Goal: Task Accomplishment & Management: Manage account settings

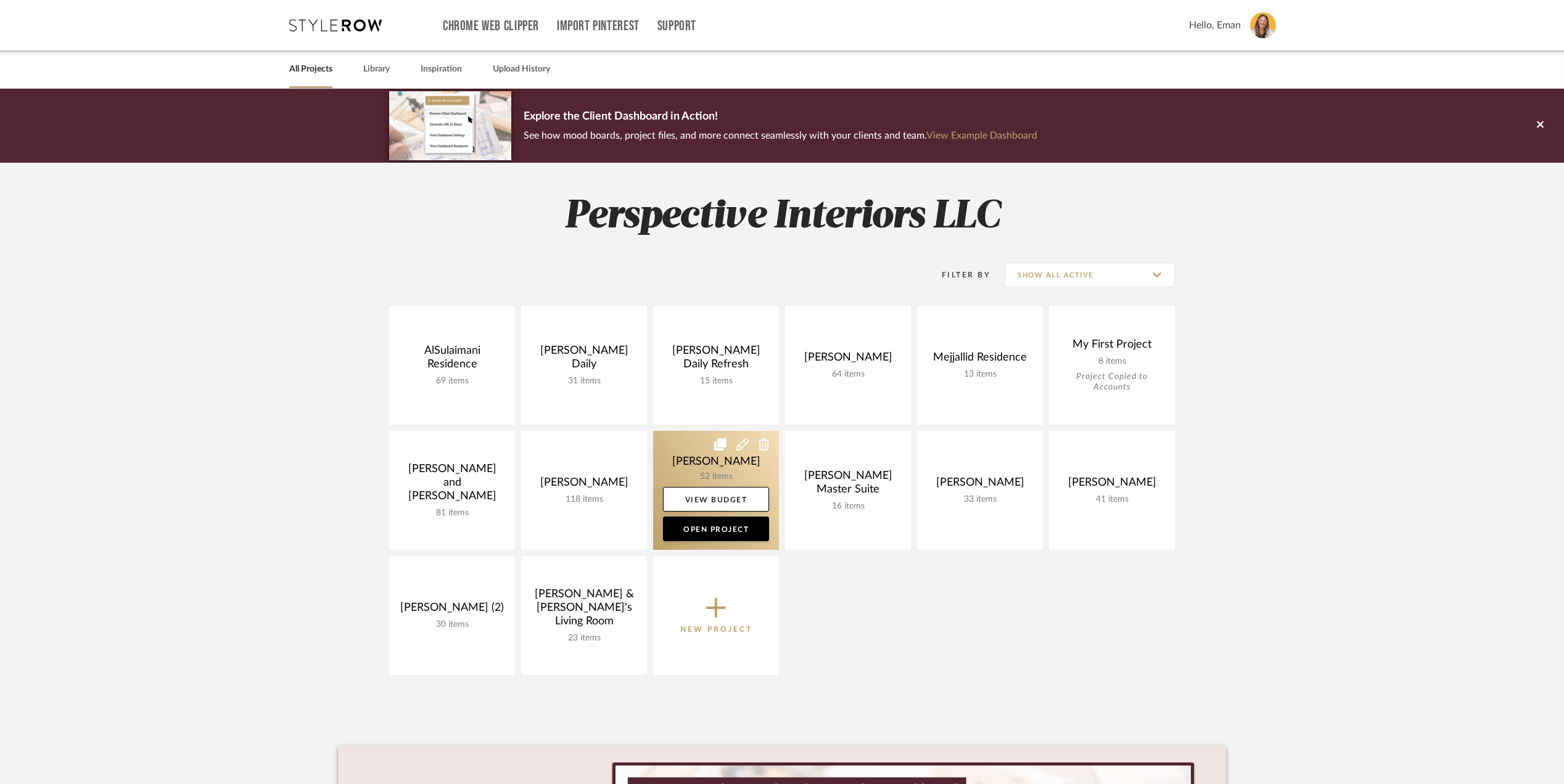
click at [685, 457] on link at bounding box center [716, 490] width 126 height 119
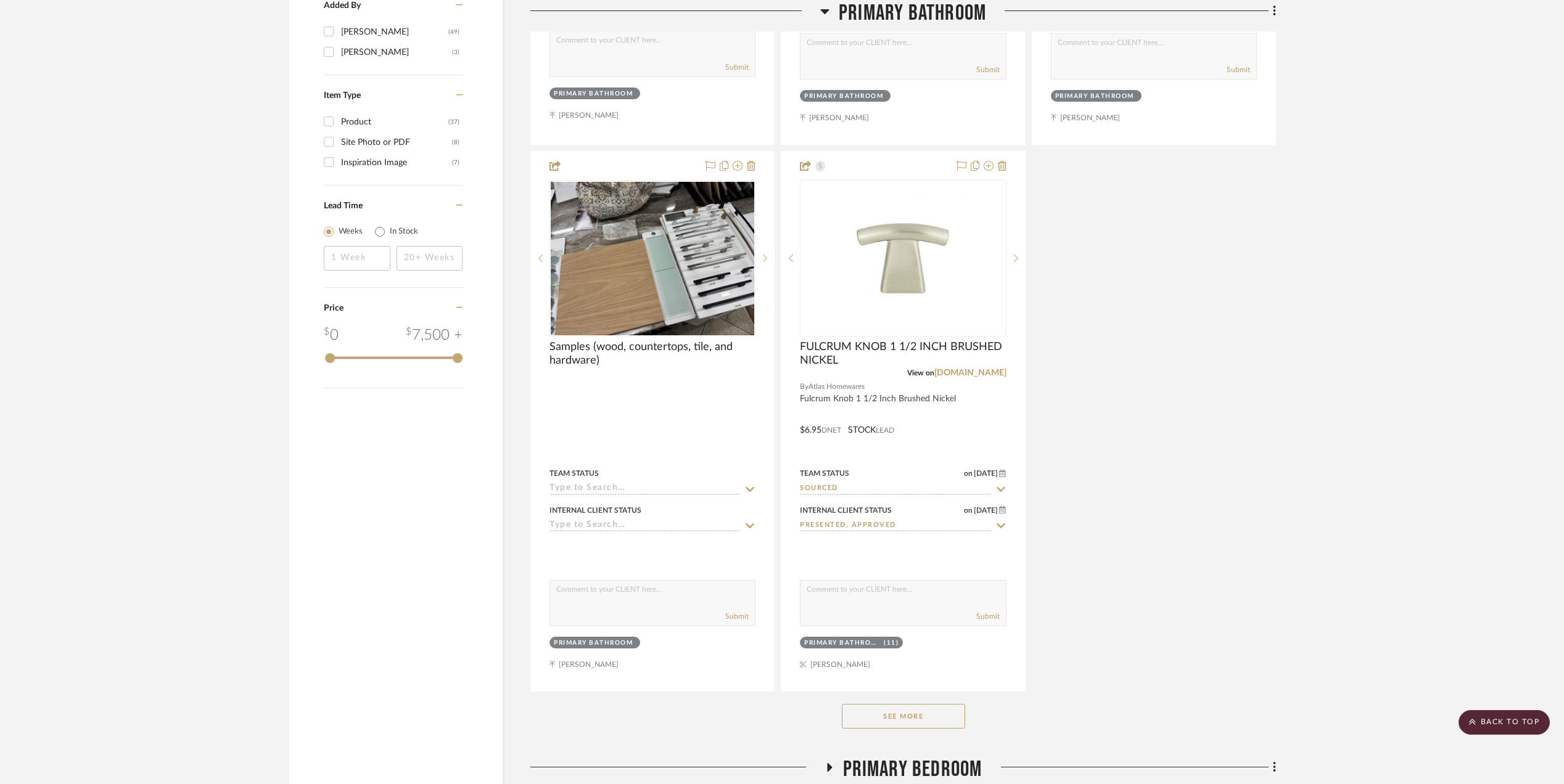
scroll to position [2219, 0]
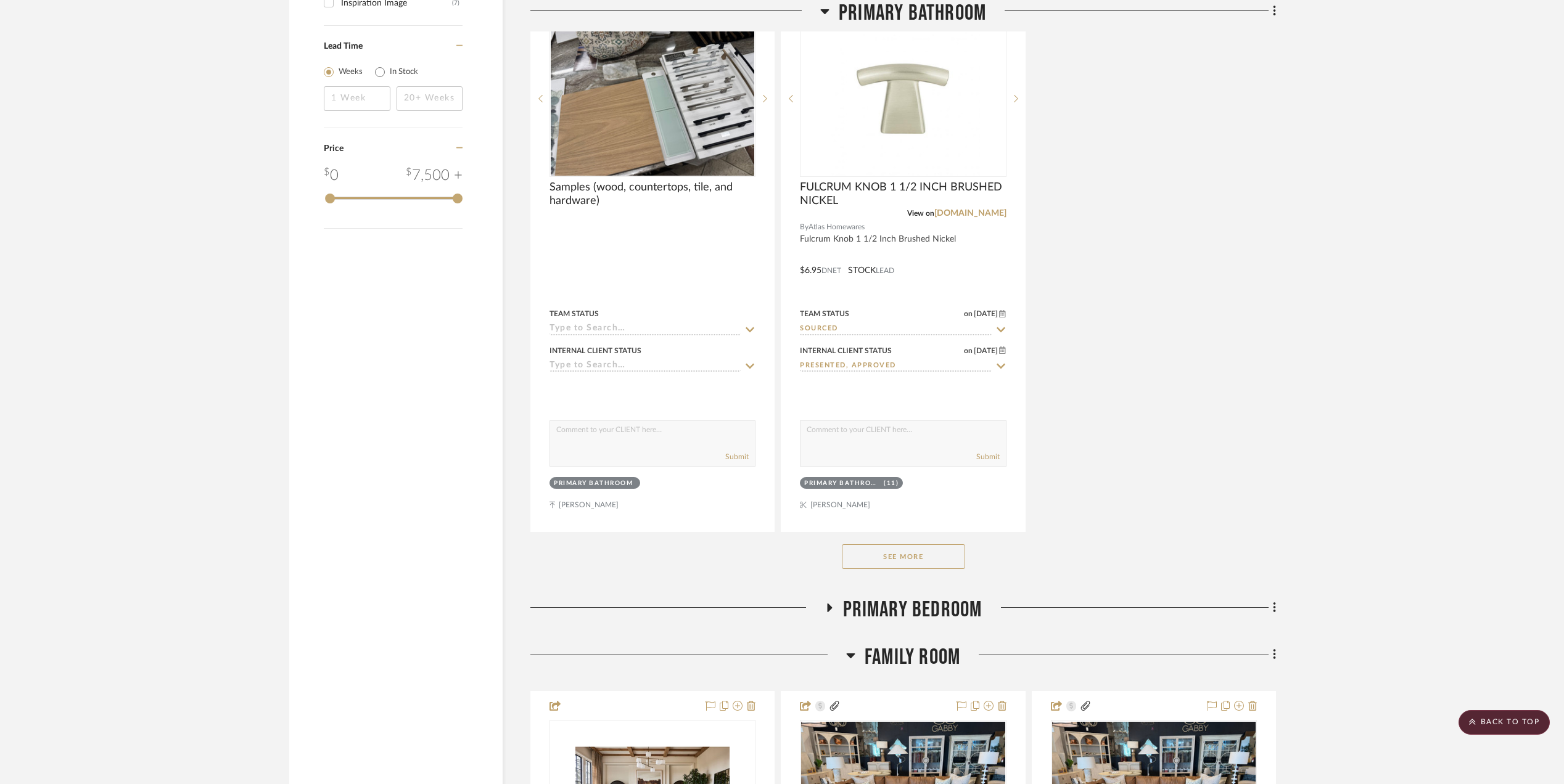
click at [872, 551] on button "See More" at bounding box center [903, 556] width 124 height 24
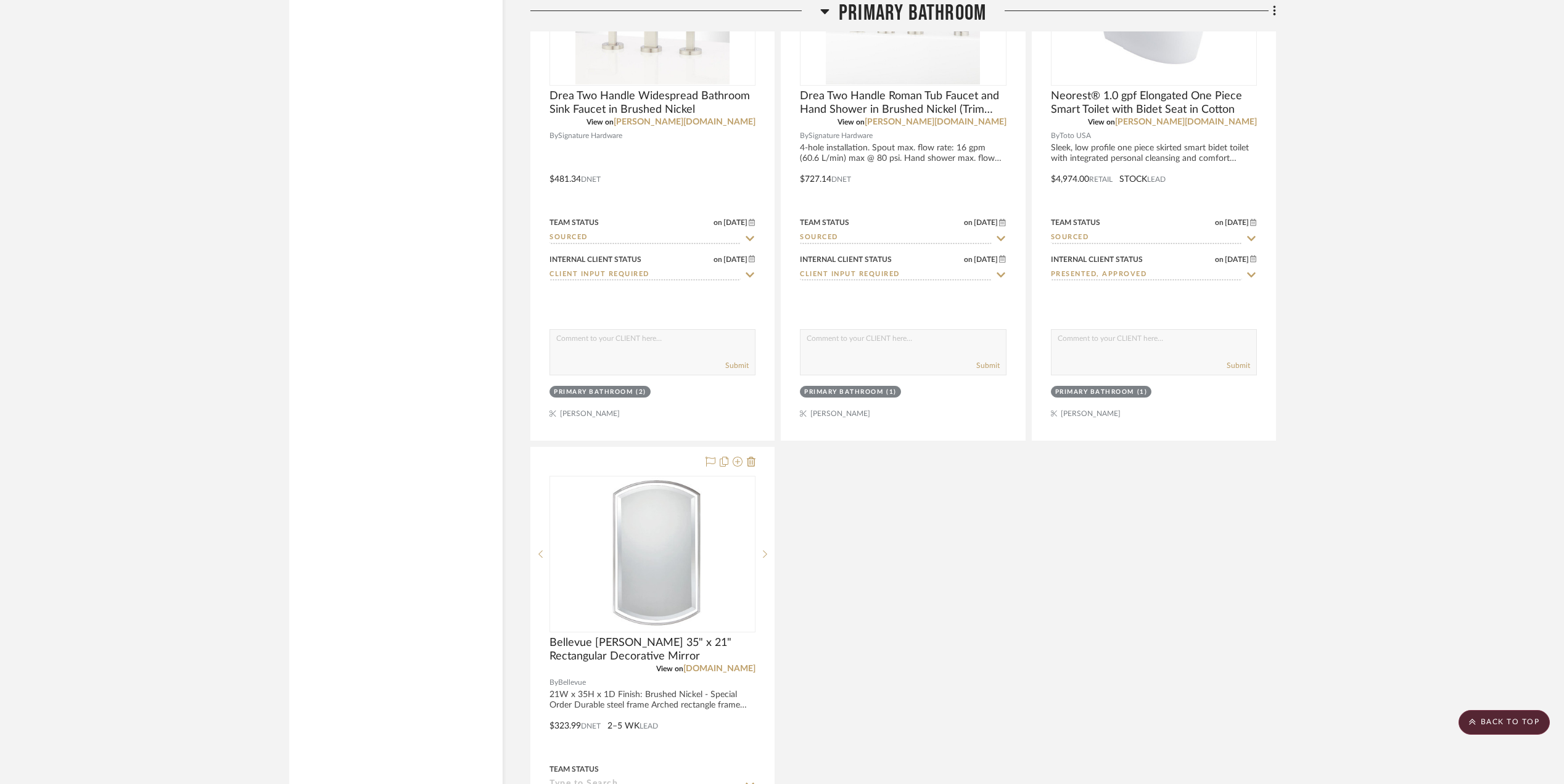
scroll to position [4684, 0]
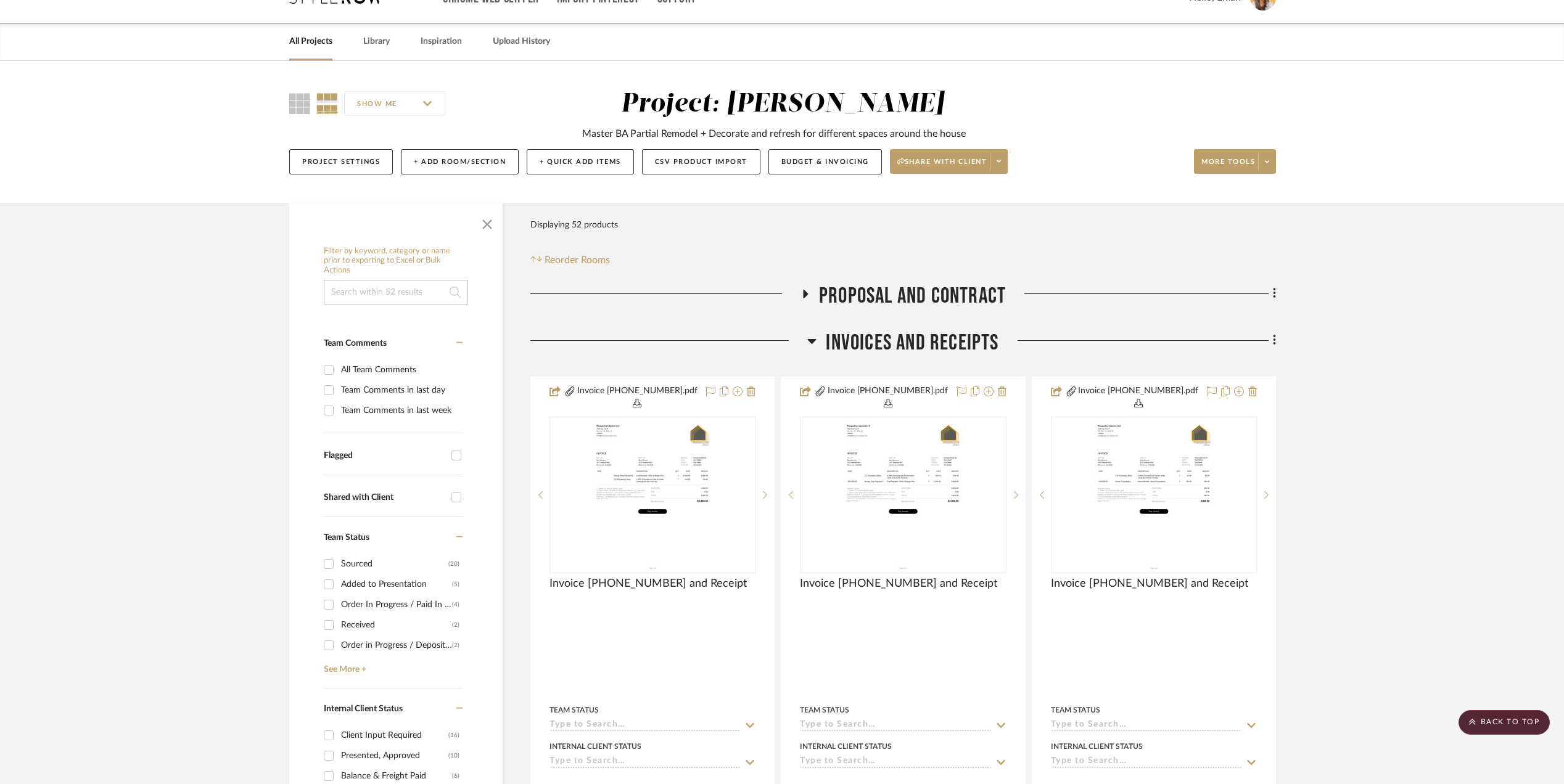
scroll to position [0, 0]
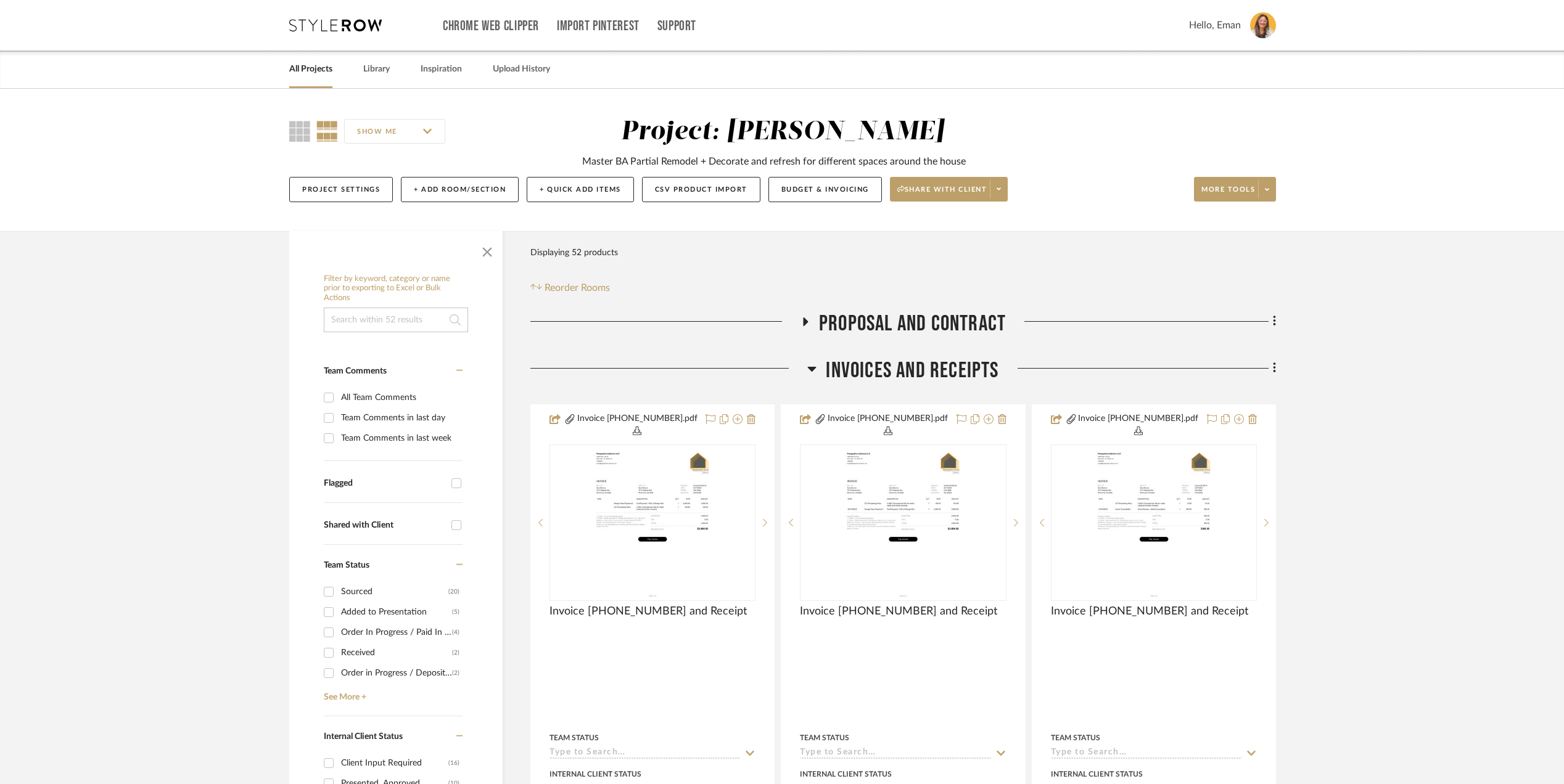
click at [307, 66] on link "All Projects" at bounding box center [311, 69] width 43 height 17
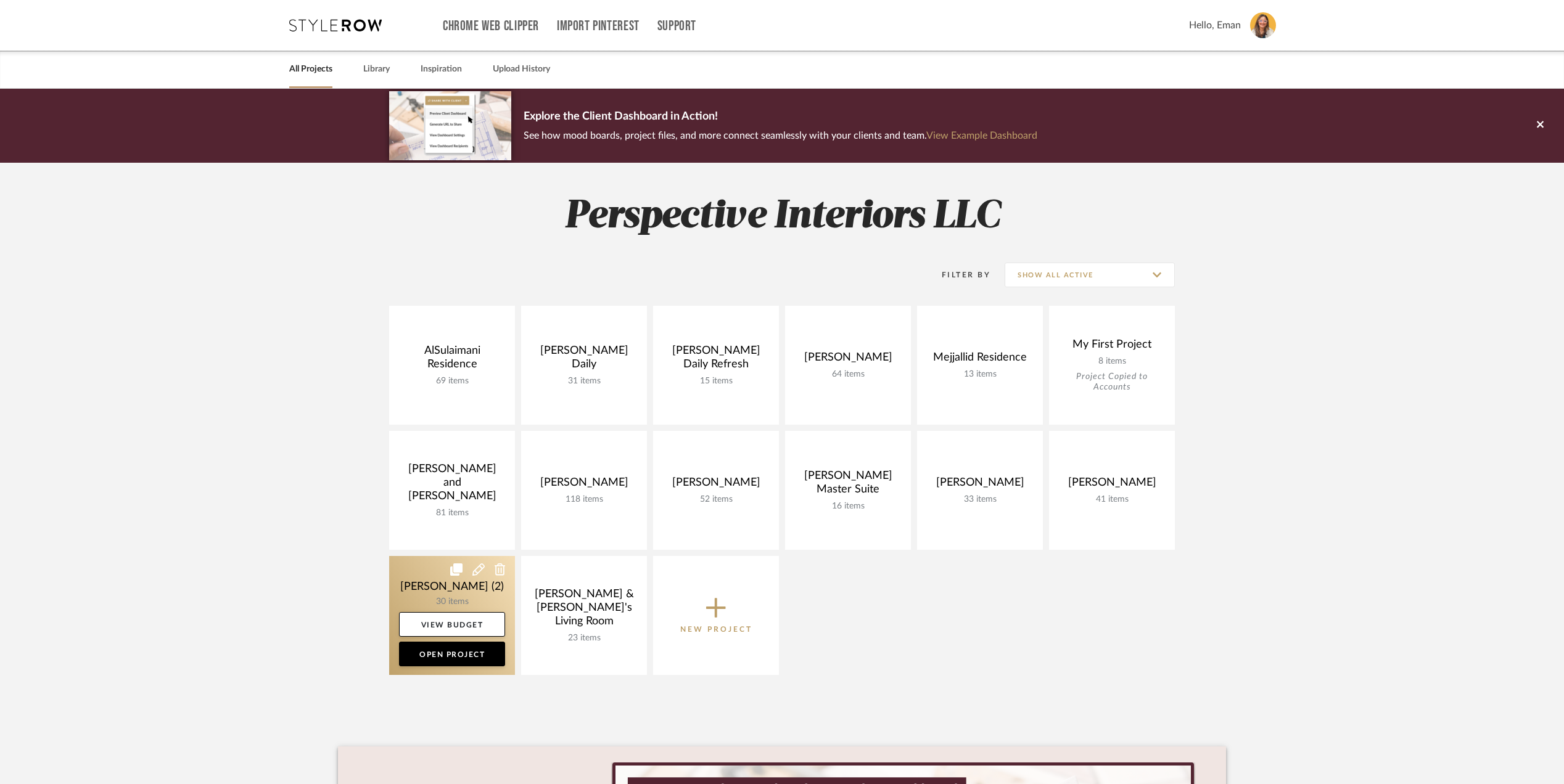
click at [412, 575] on link at bounding box center [452, 615] width 126 height 119
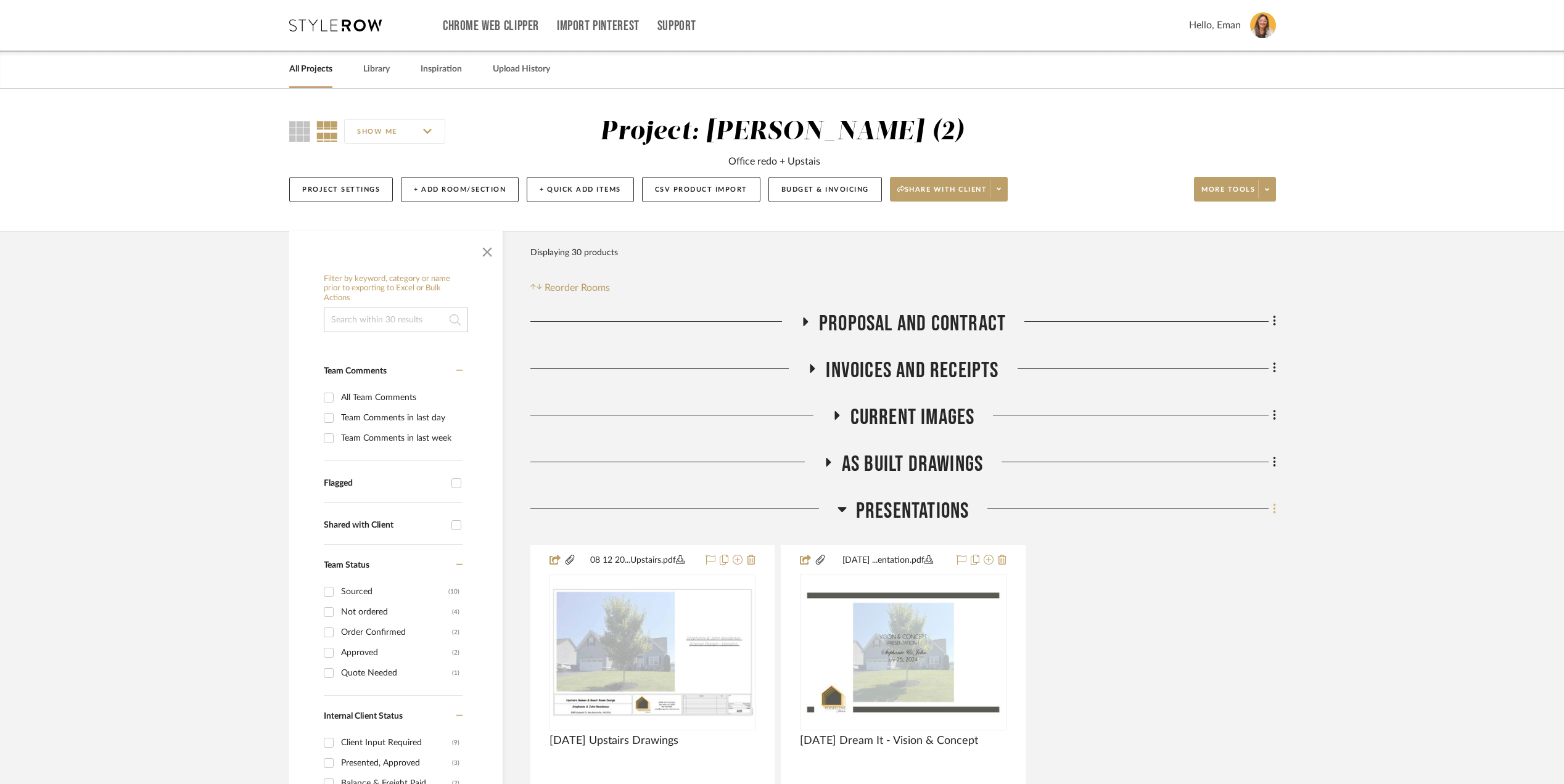
click at [1276, 508] on icon at bounding box center [1274, 508] width 3 height 13
click at [1212, 534] on span "Add New Item" at bounding box center [1212, 536] width 55 height 10
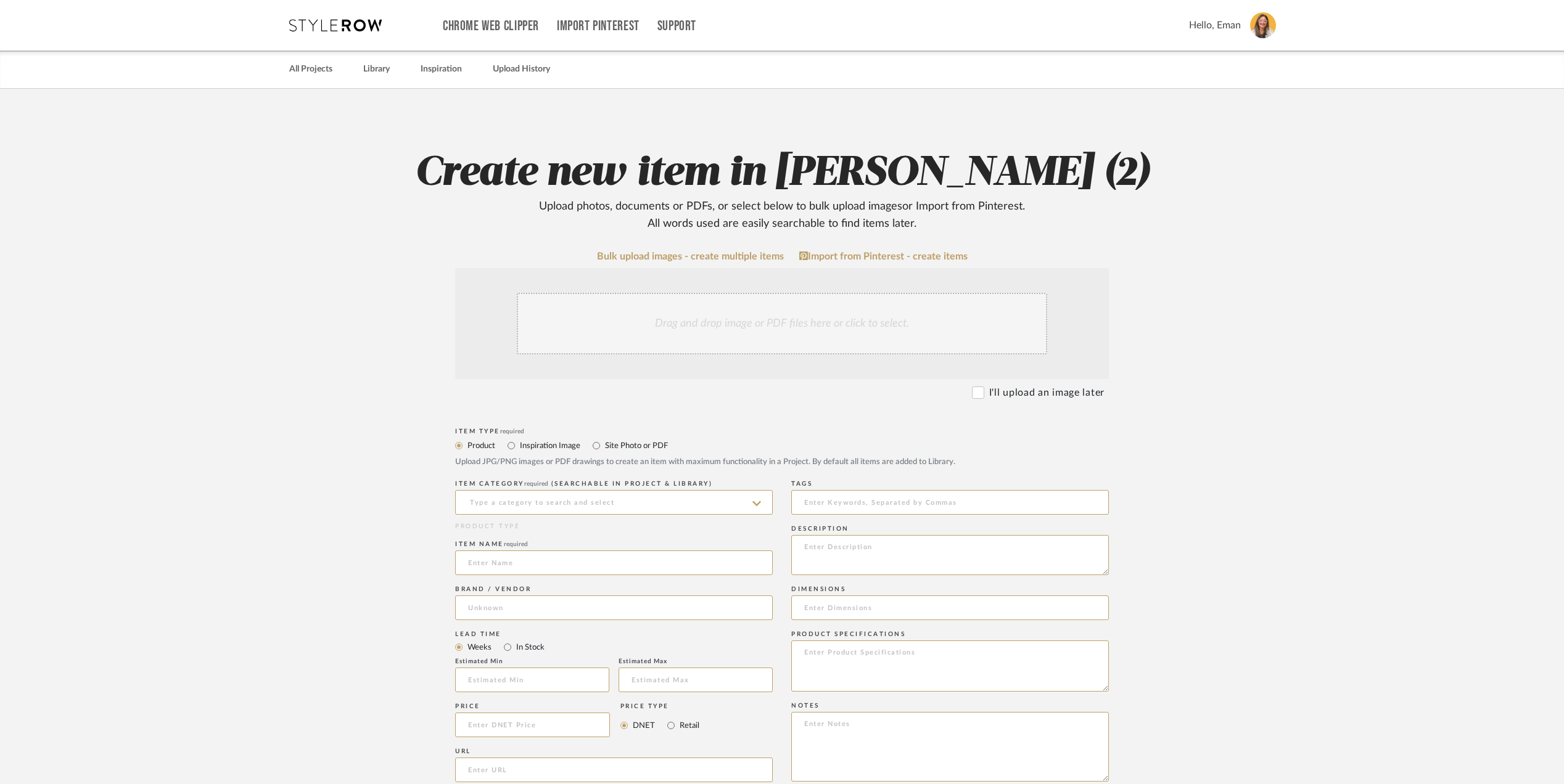
click at [699, 318] on div "Drag and drop image or PDF files here or click to select." at bounding box center [782, 324] width 530 height 61
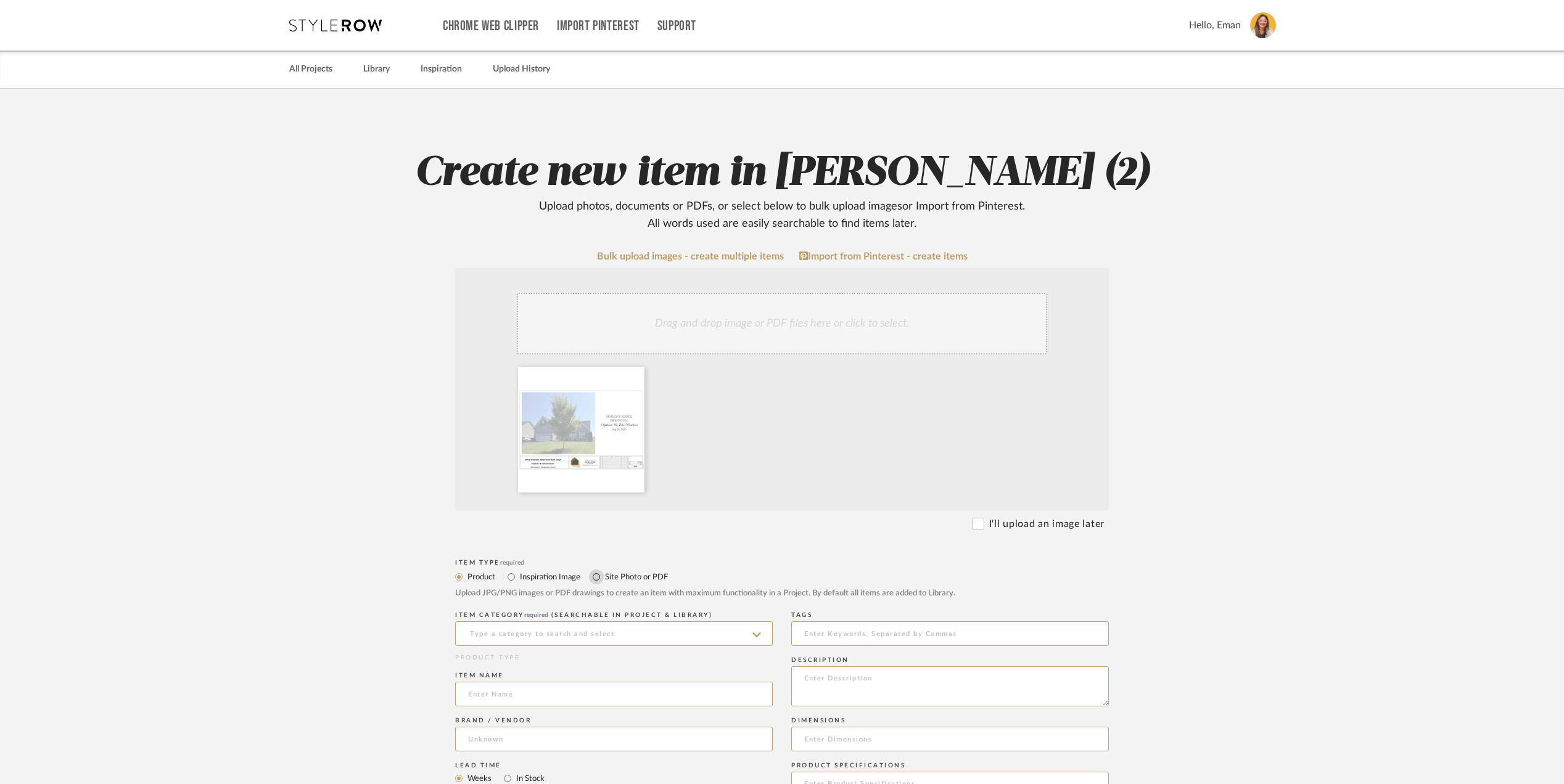
click at [597, 578] on input "Site Photo or PDF" at bounding box center [596, 577] width 15 height 15
radio input "true"
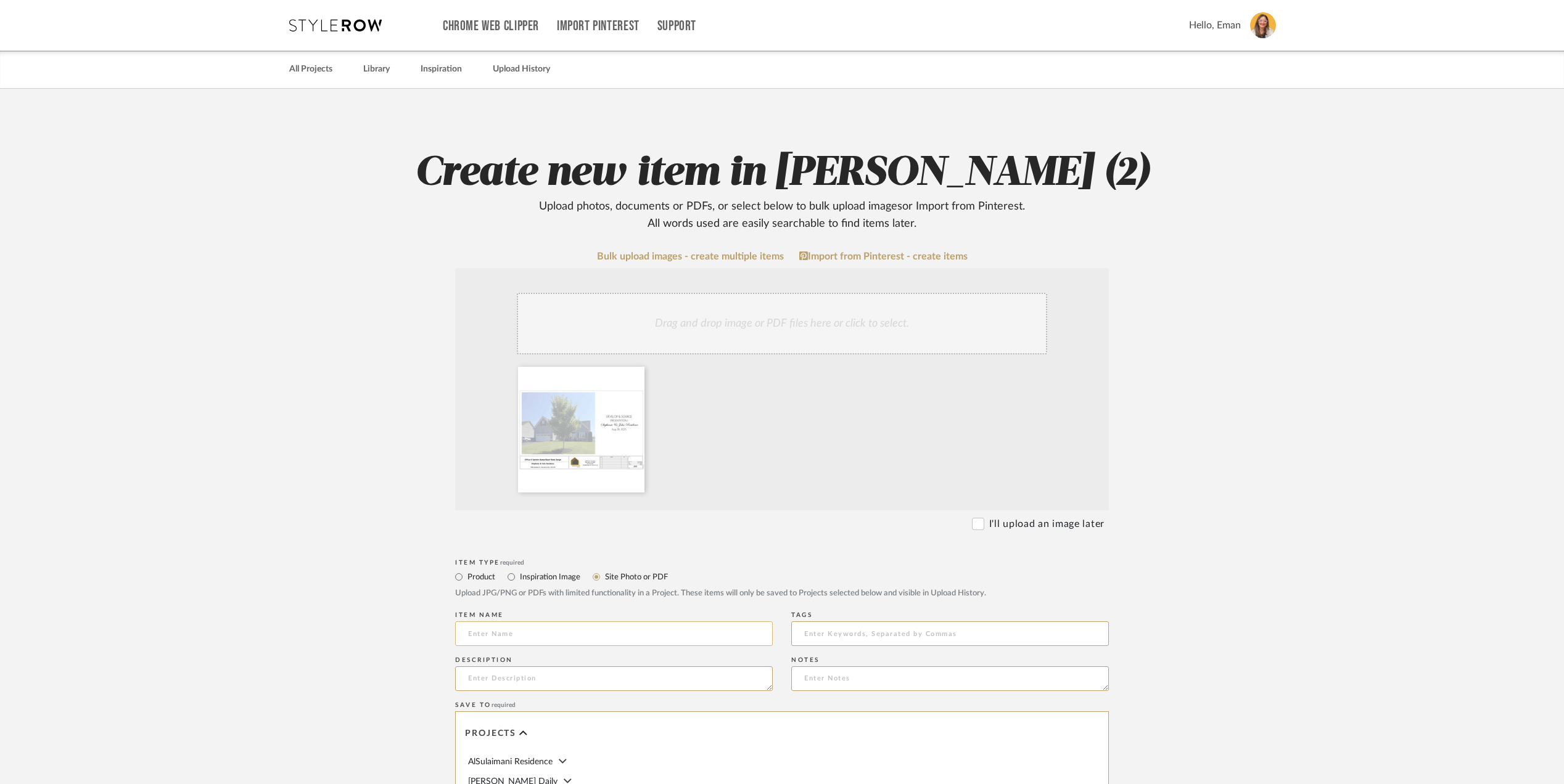
click at [496, 641] on input at bounding box center [613, 633] width 318 height 24
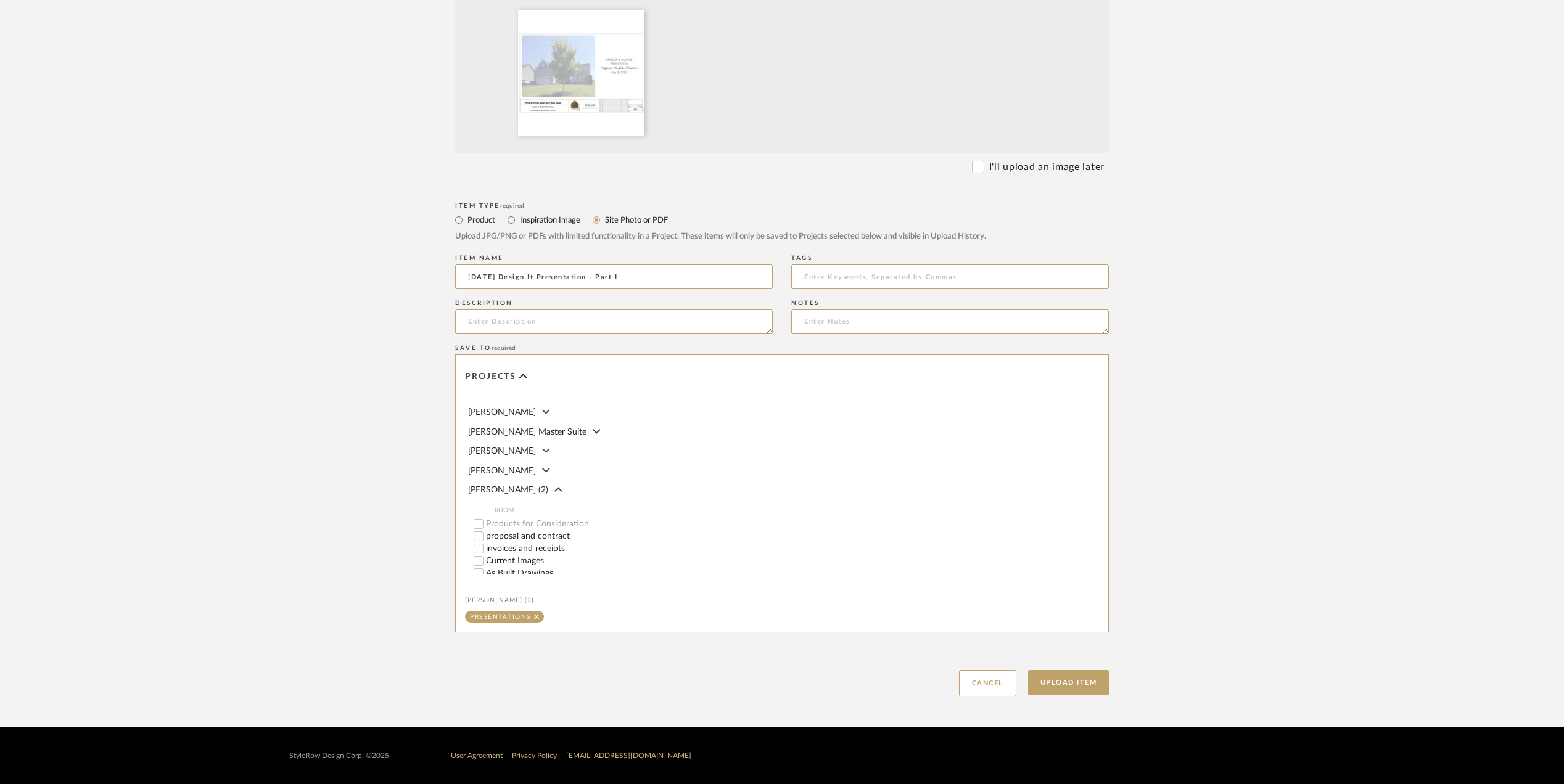
scroll to position [164, 0]
type input "[DATE] Design It Presentation - Part I"
click at [1064, 681] on button "Upload Item" at bounding box center [1068, 683] width 82 height 25
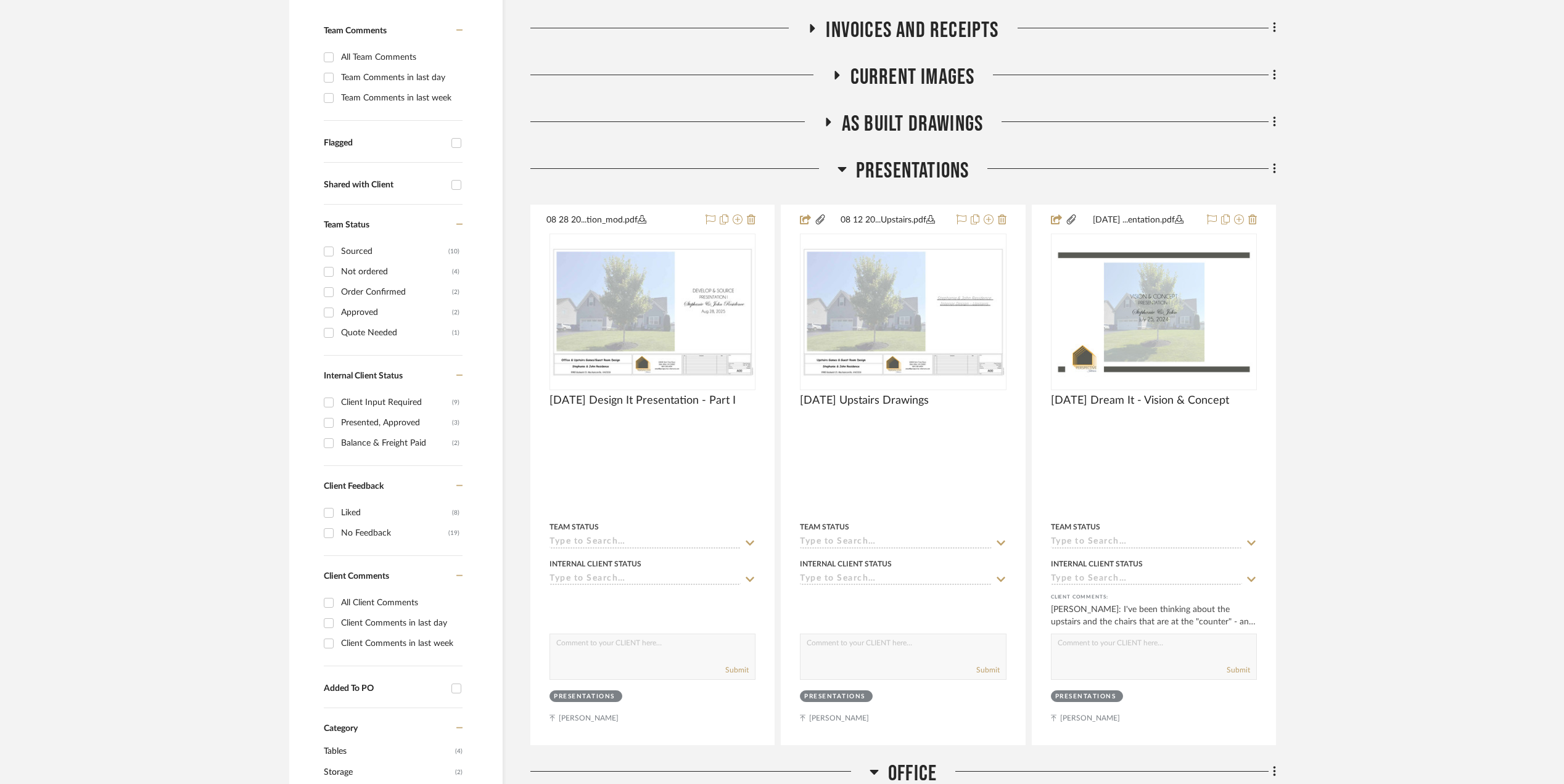
scroll to position [499, 0]
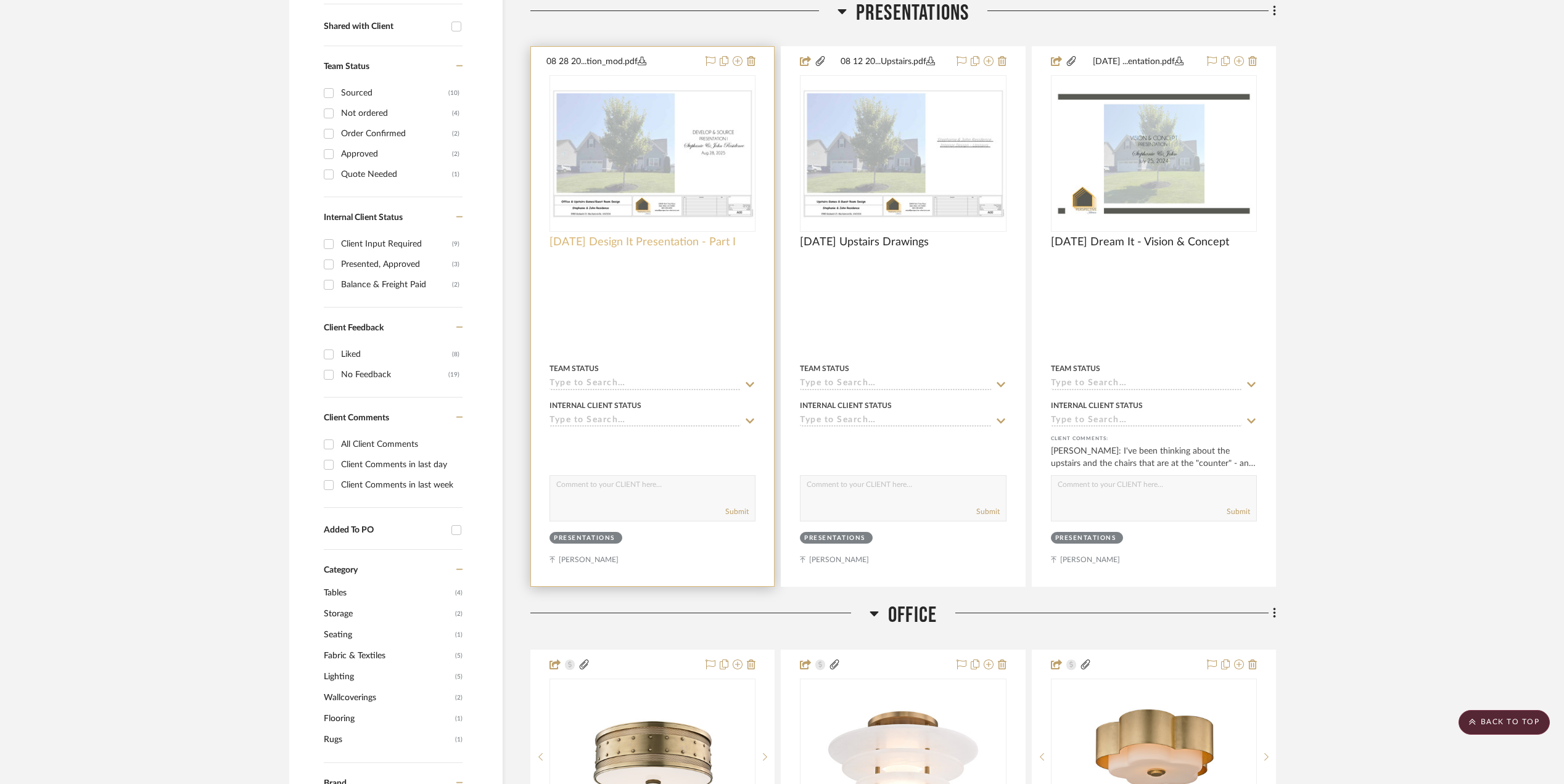
click at [694, 243] on span "[DATE] Design It Presentation - Part I" at bounding box center [642, 242] width 186 height 13
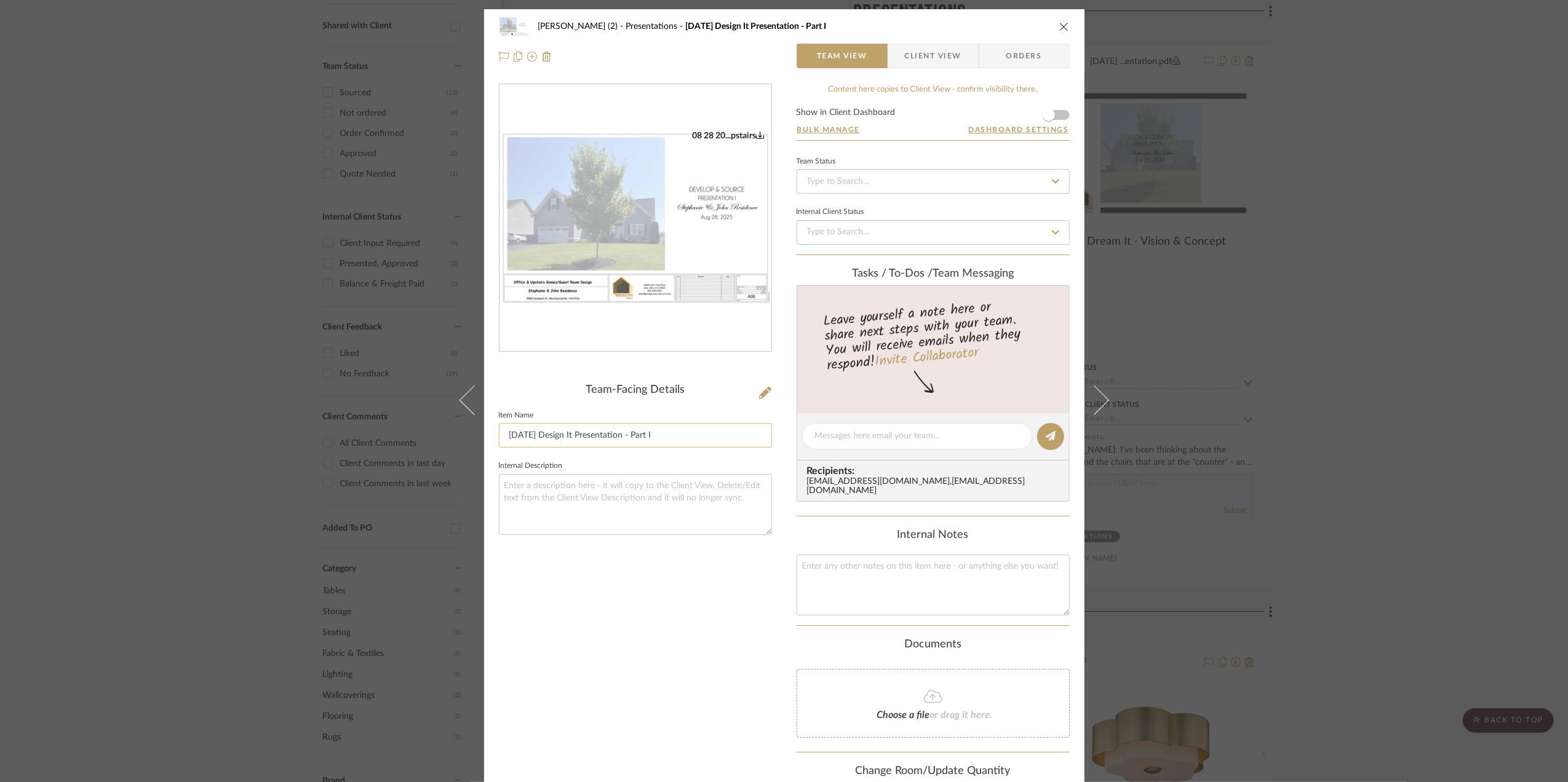
click at [630, 434] on input "[DATE] Design It Presentation - Part I" at bounding box center [635, 435] width 273 height 24
type input "[DATE] Design It (Develop & Source) - Part I"
click at [1454, 456] on div "[PERSON_NAME] (2) Presentations [DATE] Design It Presentation - Part I Team Vie…" at bounding box center [784, 391] width 1568 height 782
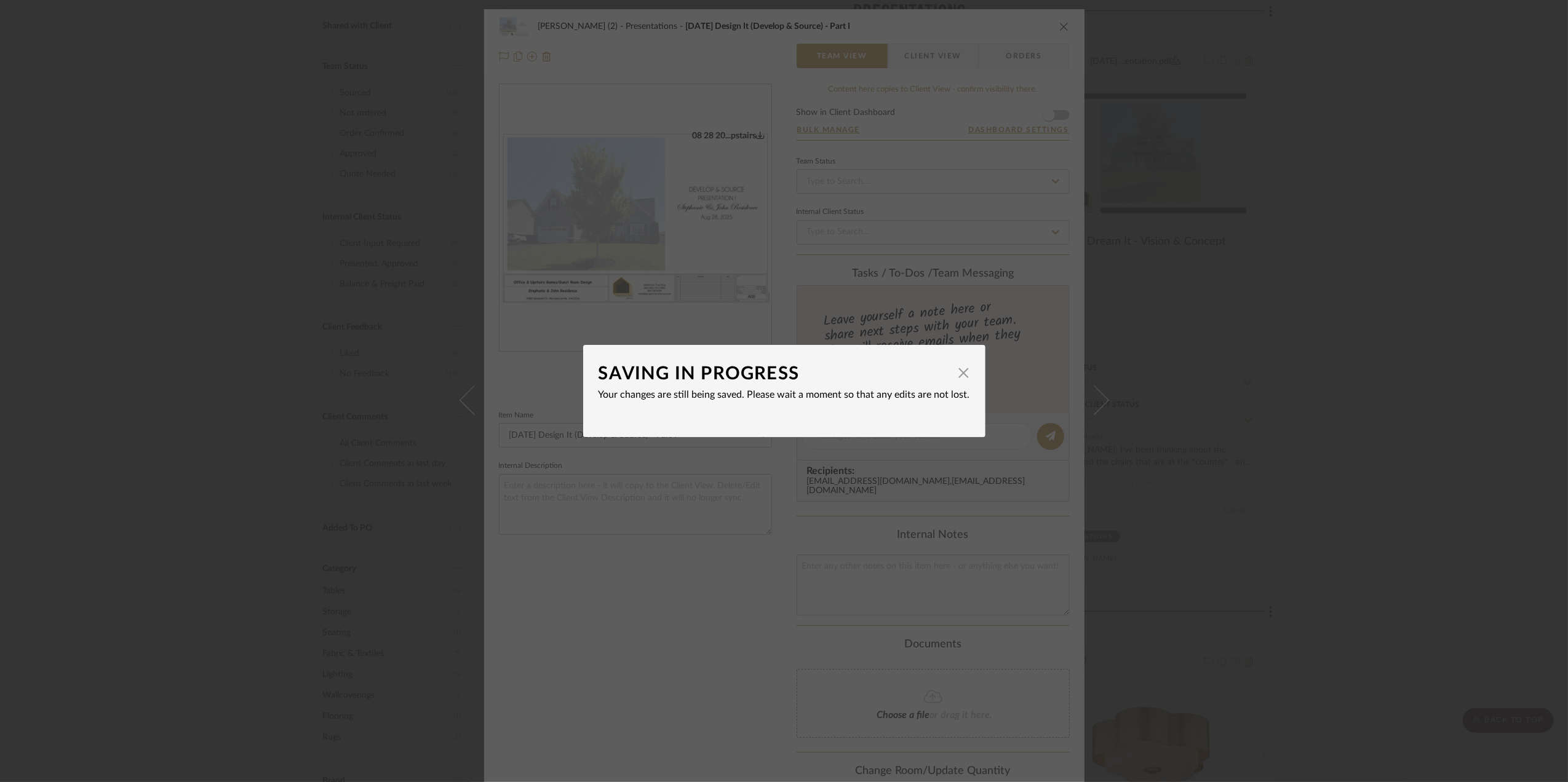
click at [1388, 460] on div "SAVING IN PROGRESS × Your changes are still being saved. Please wait a moment s…" at bounding box center [784, 391] width 1568 height 782
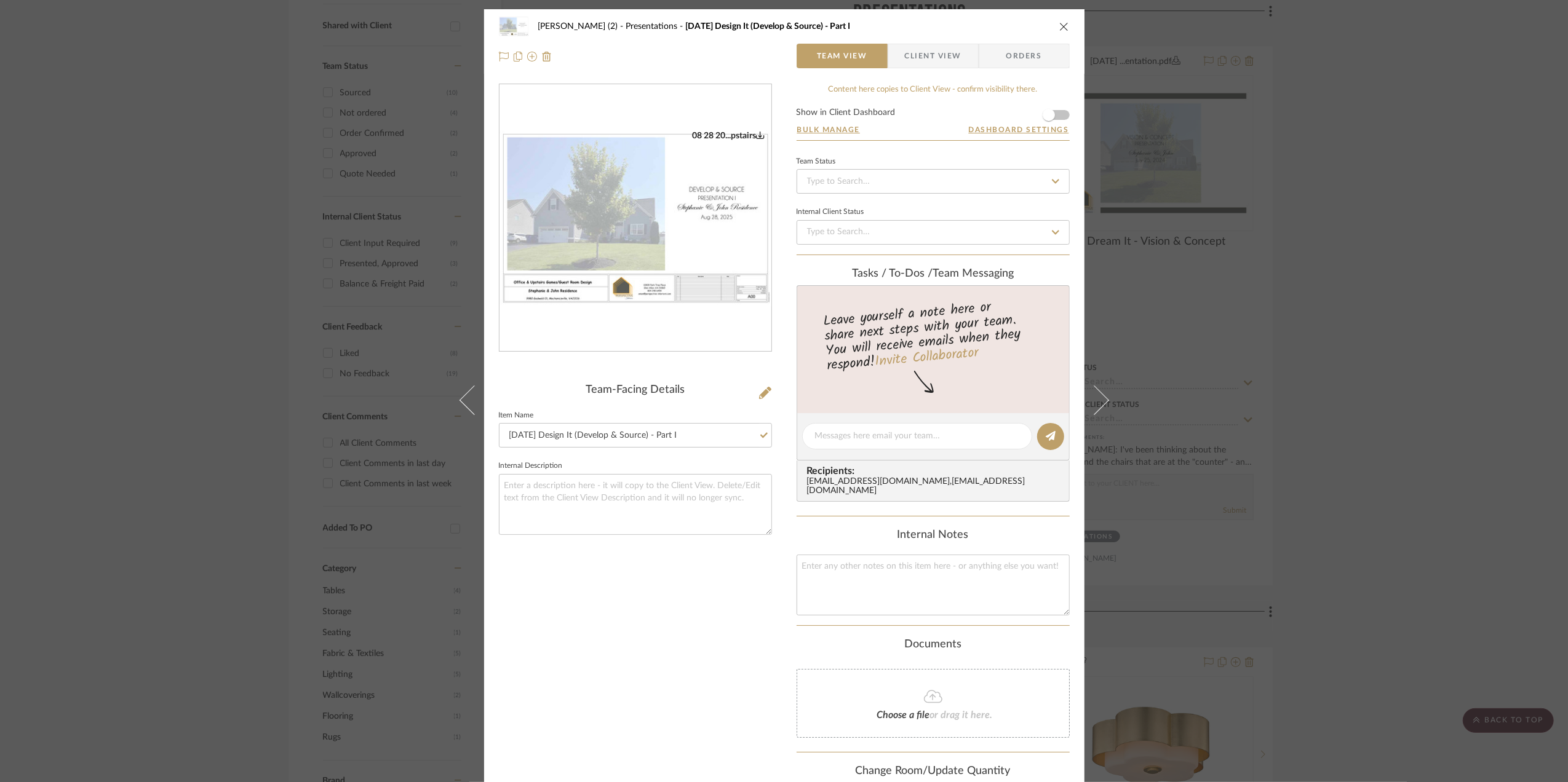
click at [1407, 487] on div "[PERSON_NAME] (2) Presentations [DATE] Design It (Develop & Source) - Part I Te…" at bounding box center [784, 391] width 1568 height 782
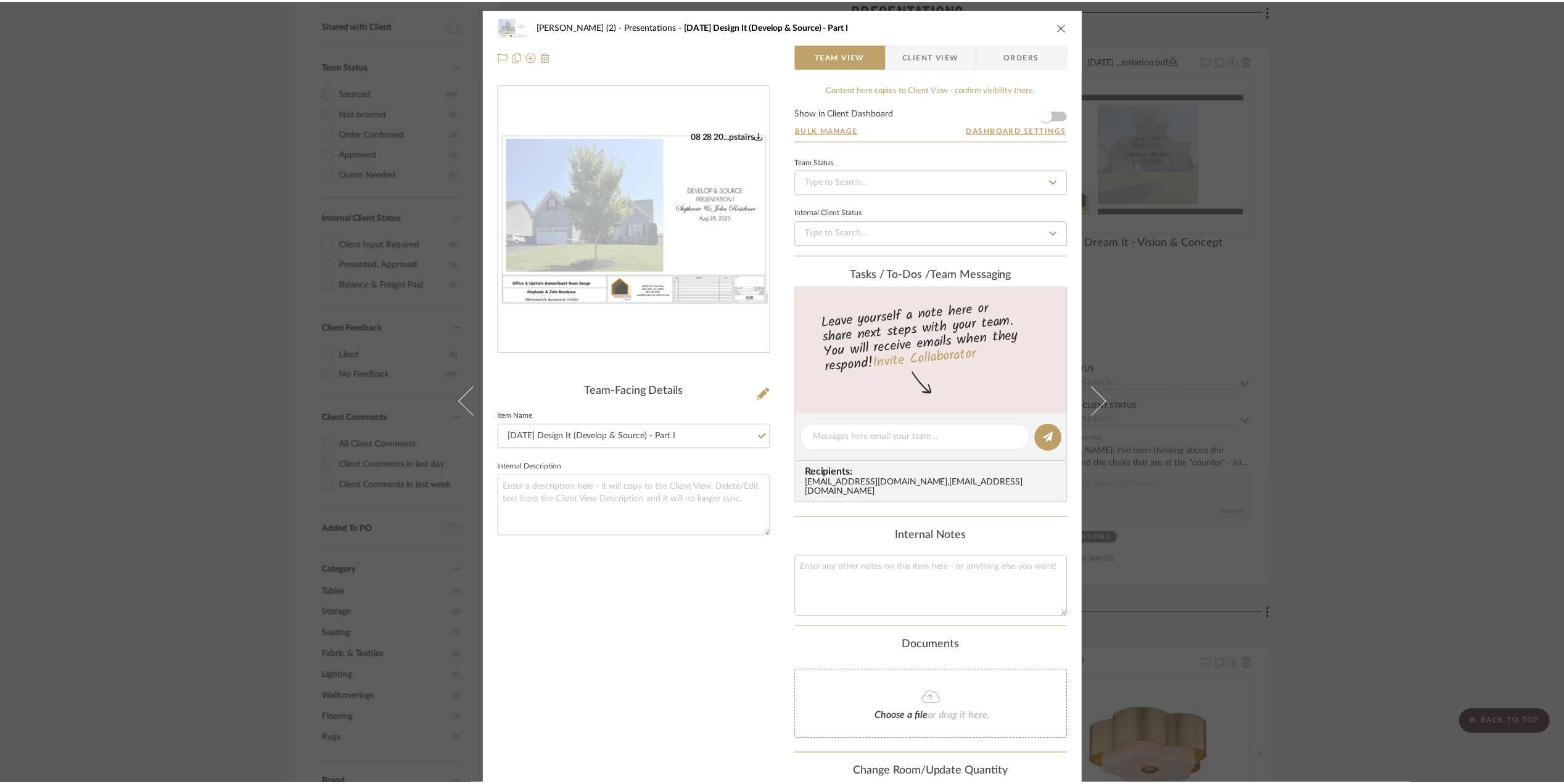
scroll to position [499, 0]
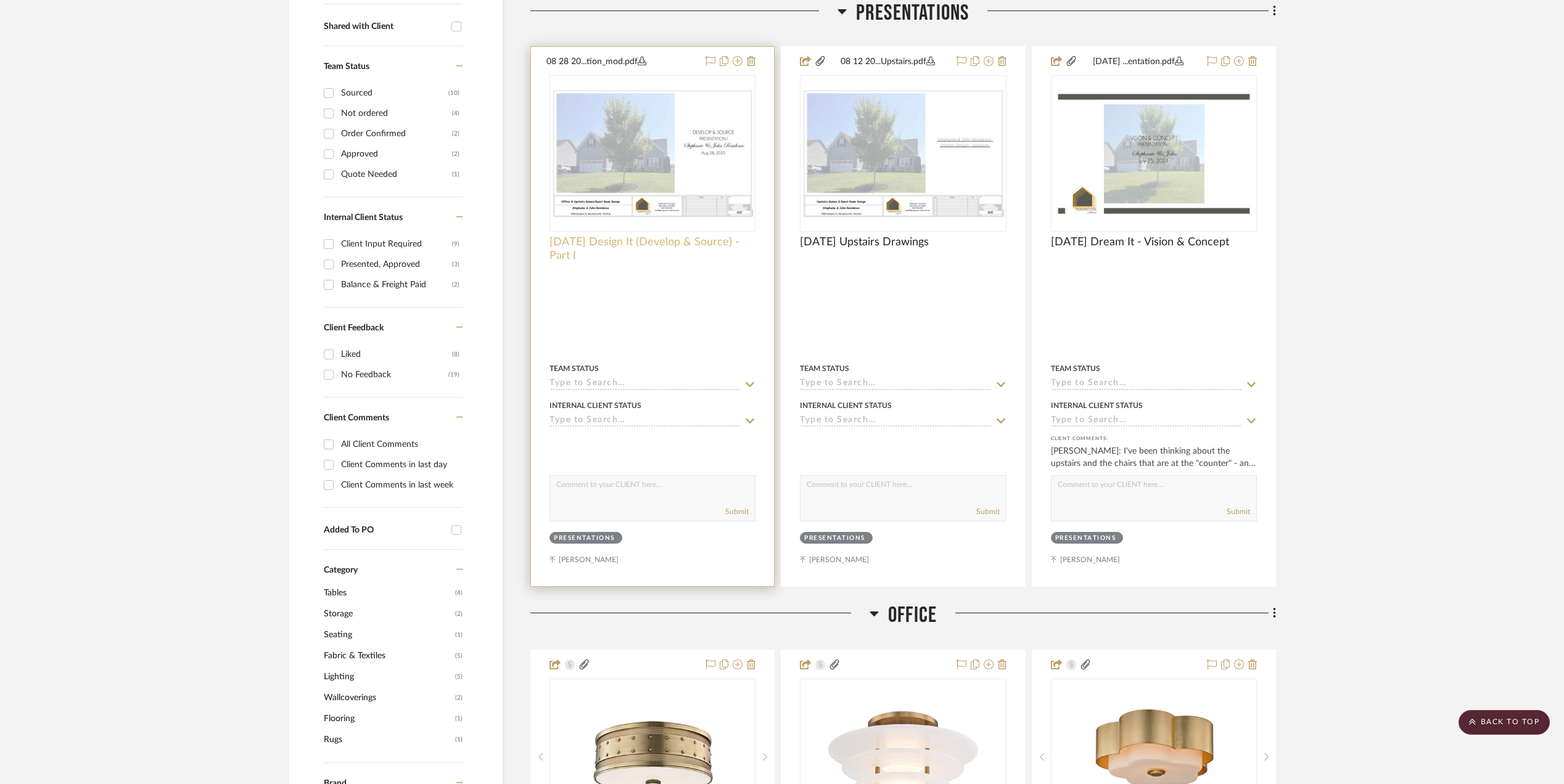
click at [669, 242] on span "[DATE] Design It (Develop & Source) - Part I" at bounding box center [652, 249] width 206 height 27
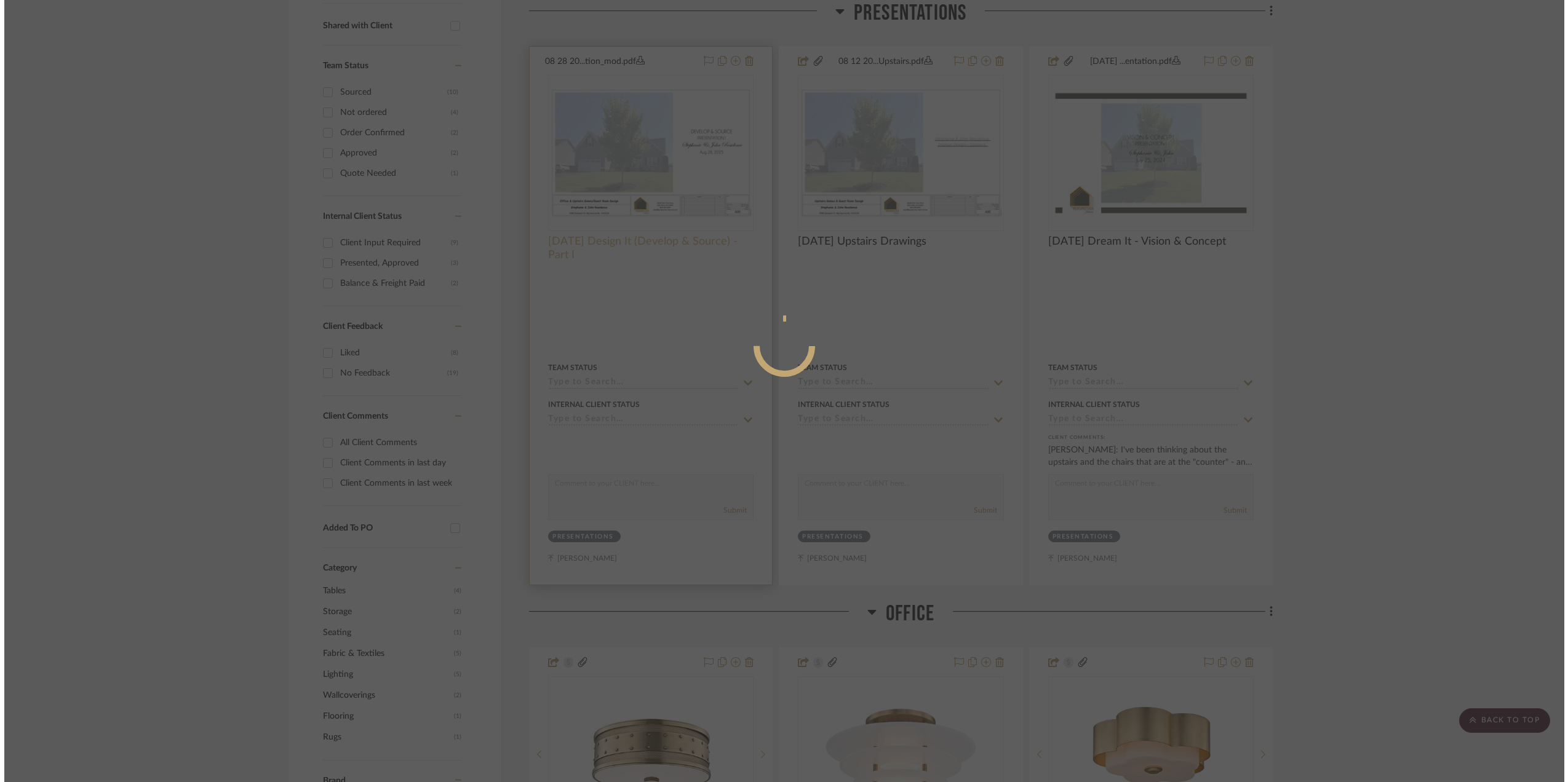
scroll to position [0, 0]
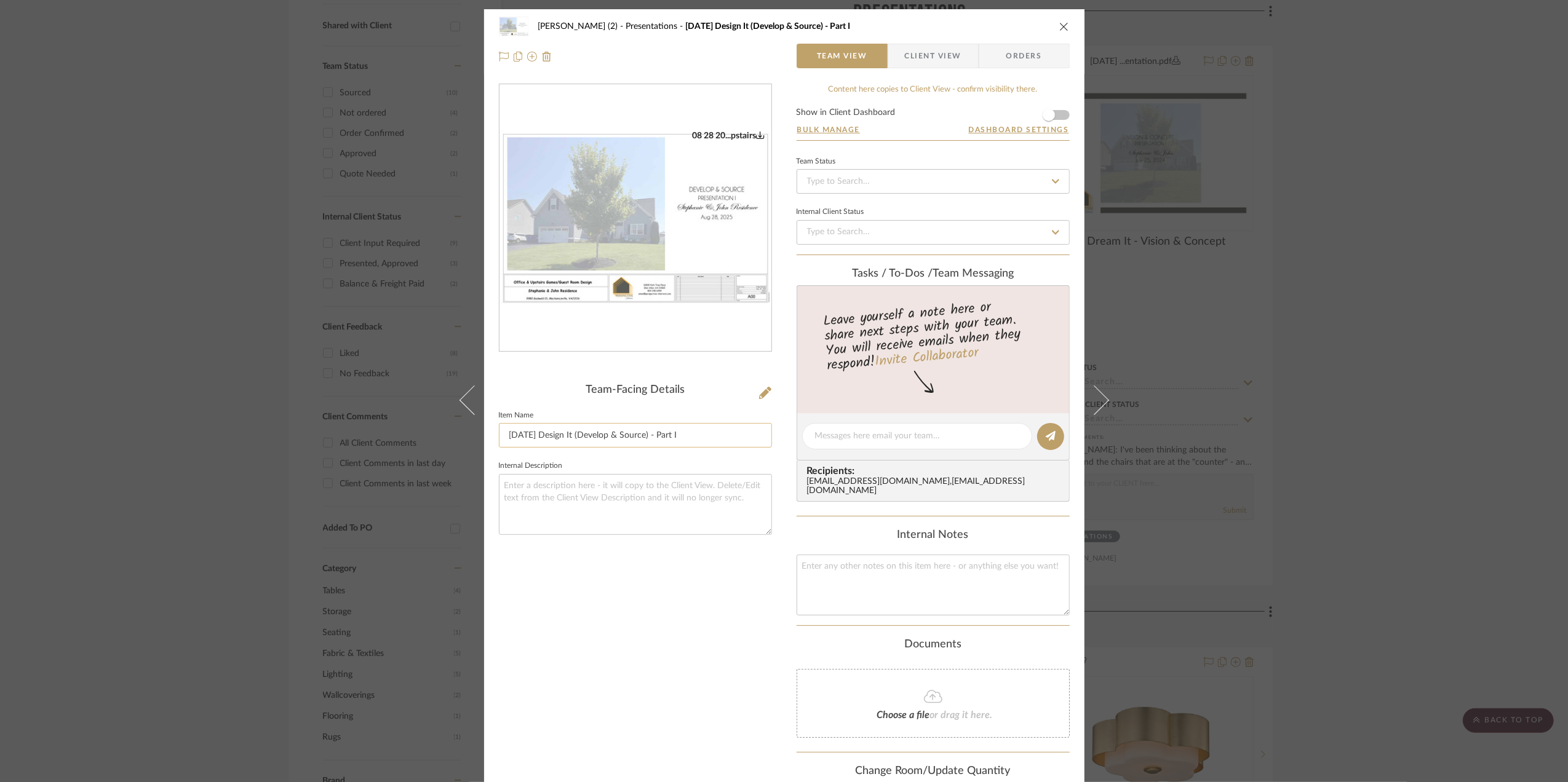
click at [585, 433] on input "[DATE] Design It (Develop & Source) - Part I" at bounding box center [635, 435] width 273 height 24
type input "[DATE] Design It - Develop & Source (Part I)"
click at [1356, 343] on div "[PERSON_NAME] (2) Presentations [DATE] Design It (Develop & Source) - Part I Te…" at bounding box center [784, 391] width 1568 height 782
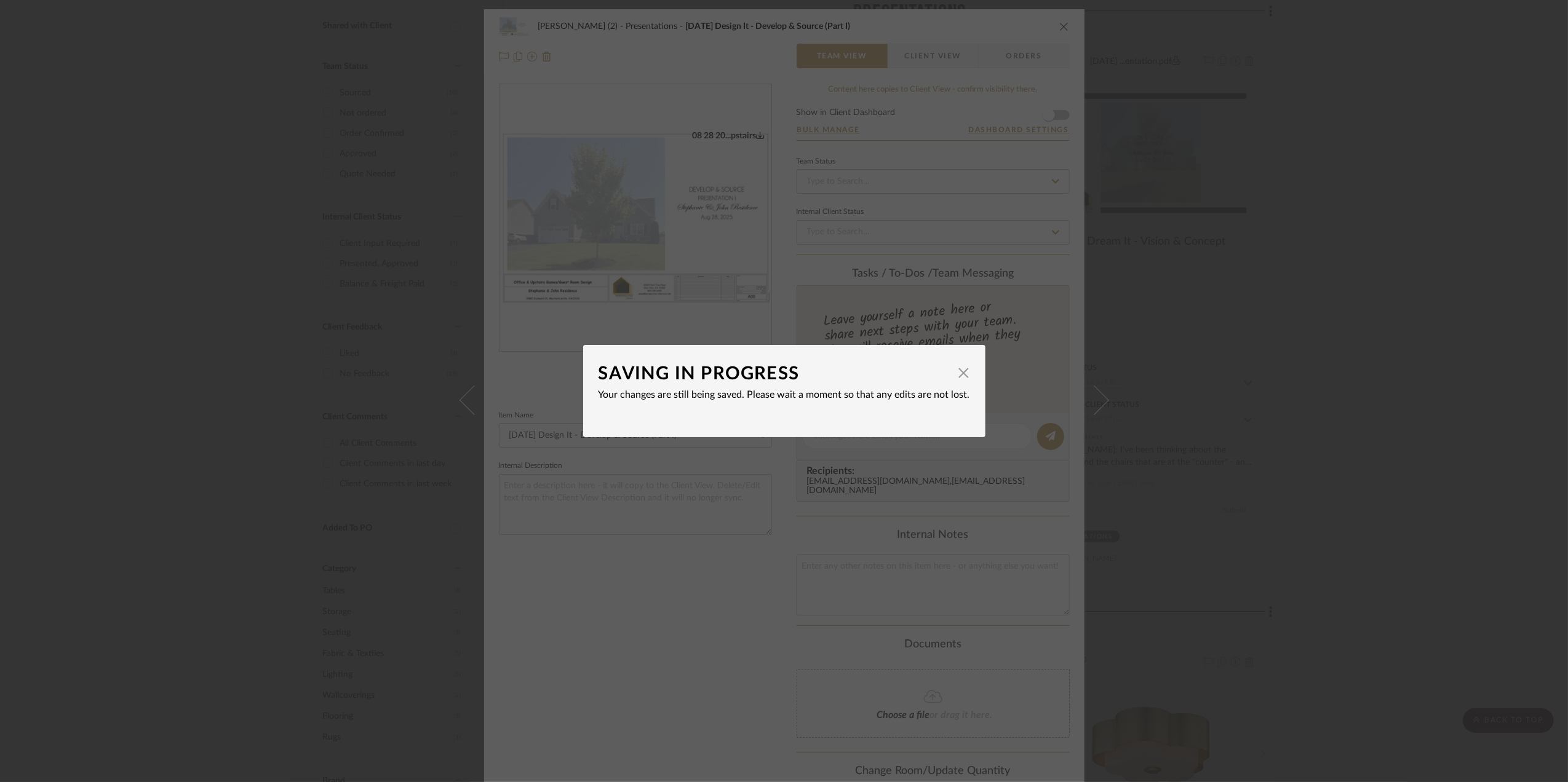
click at [1344, 388] on div "SAVING IN PROGRESS × Your changes are still being saved. Please wait a moment s…" at bounding box center [784, 391] width 1568 height 782
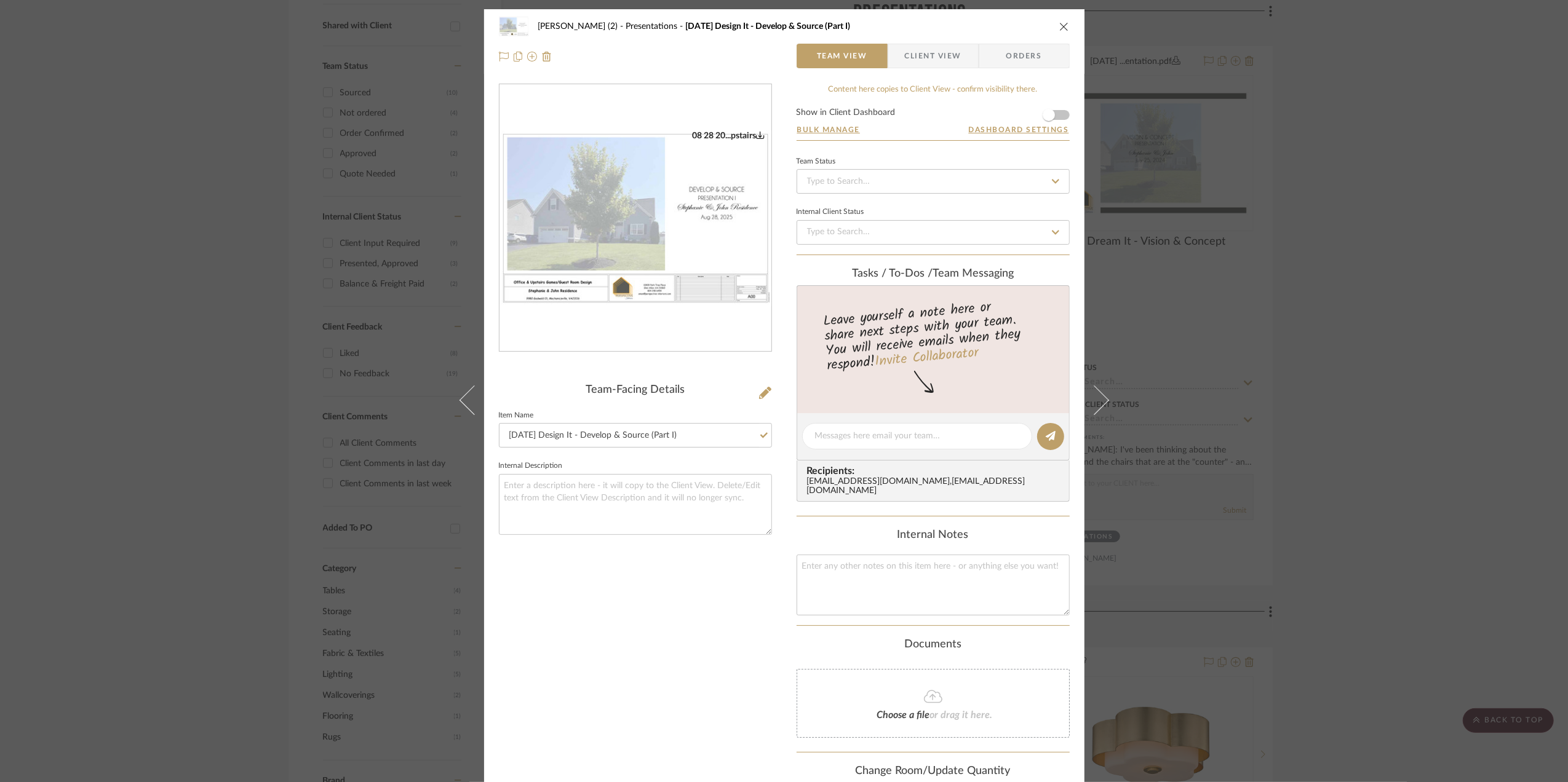
click at [1352, 394] on div "[PERSON_NAME] (2) Presentations [DATE] Design It - Develop & Source (Part I) Te…" at bounding box center [784, 391] width 1568 height 782
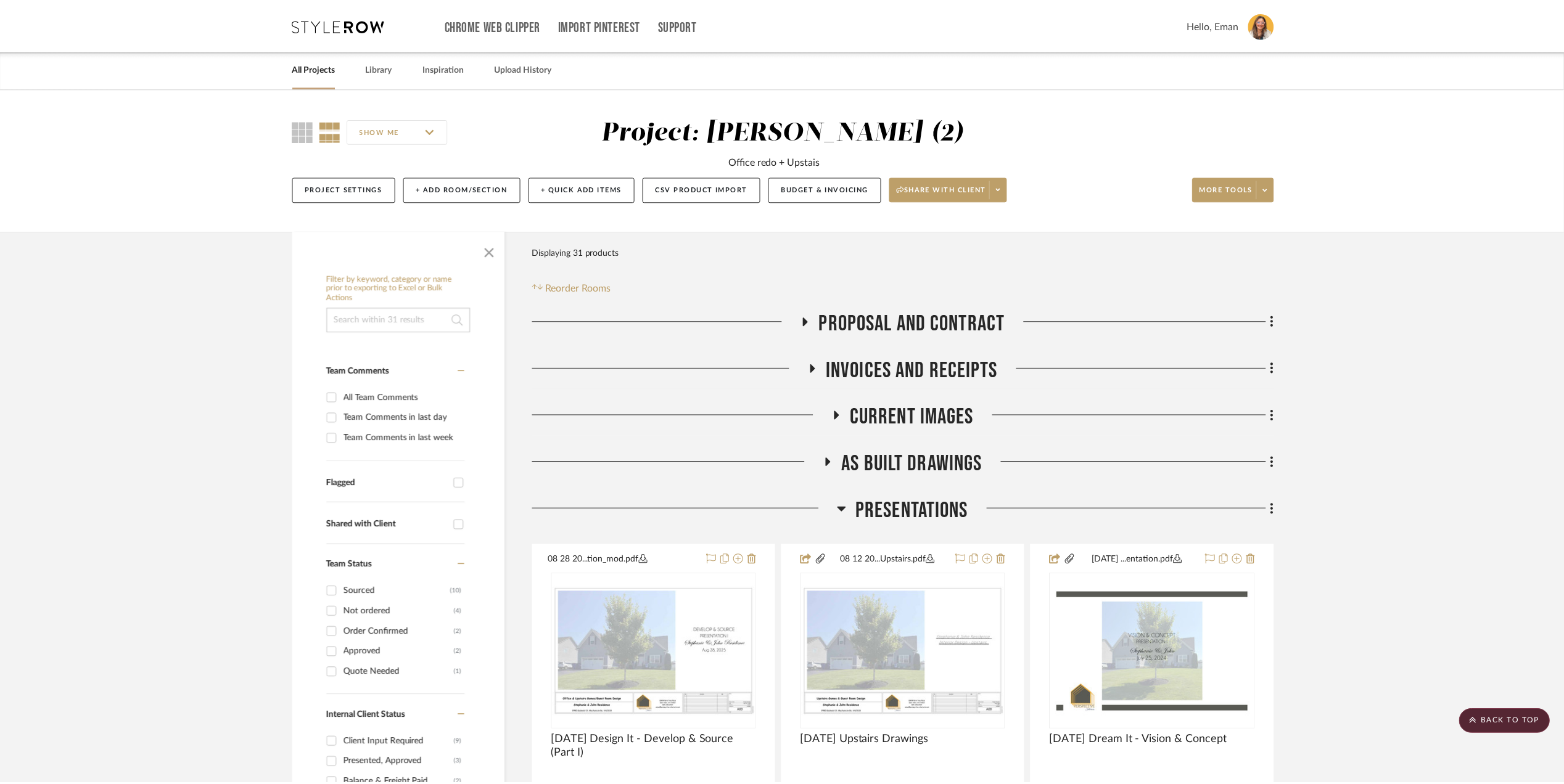
scroll to position [499, 0]
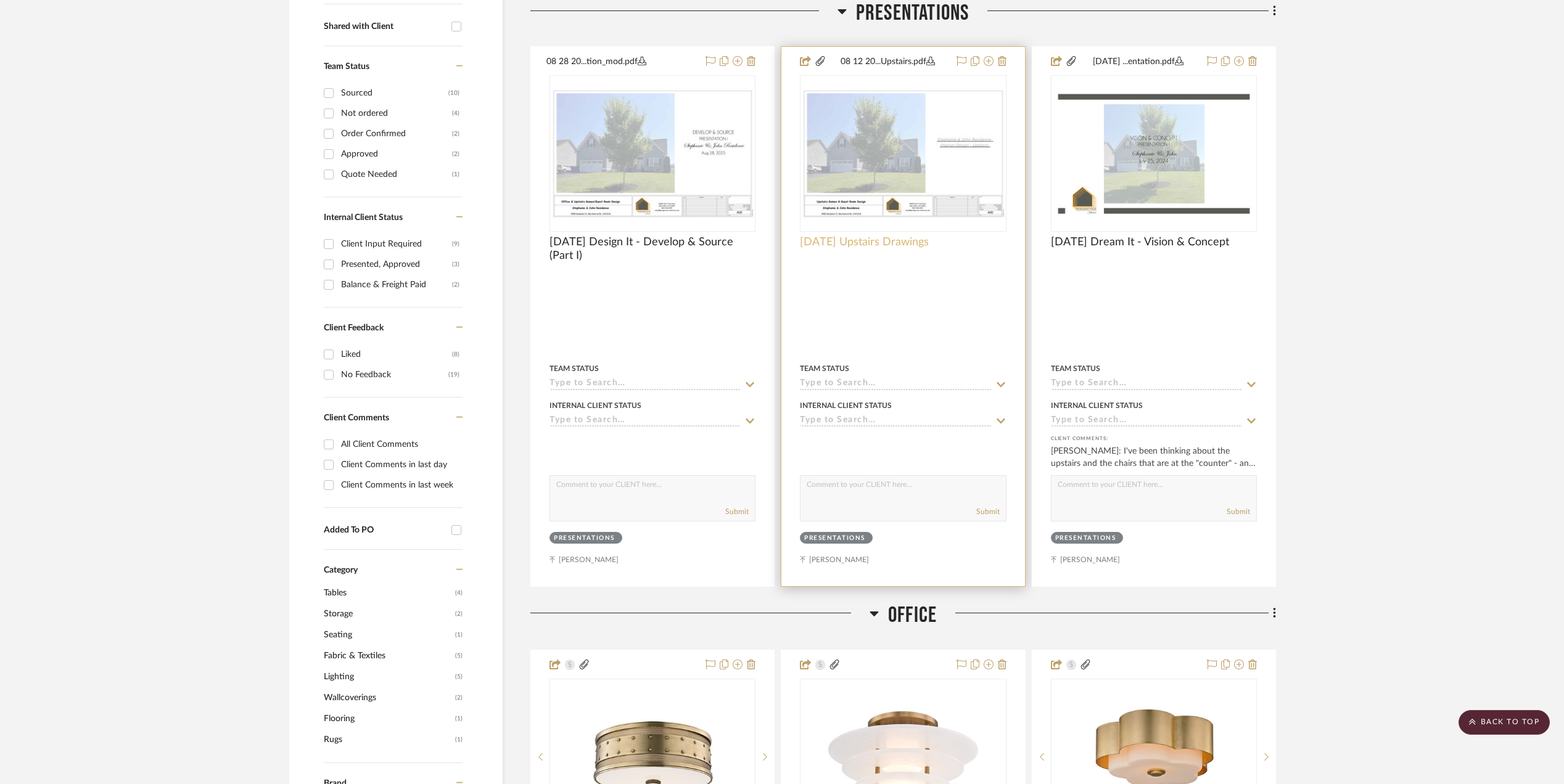
click at [867, 241] on span "[DATE] Upstairs Drawings" at bounding box center [864, 242] width 129 height 13
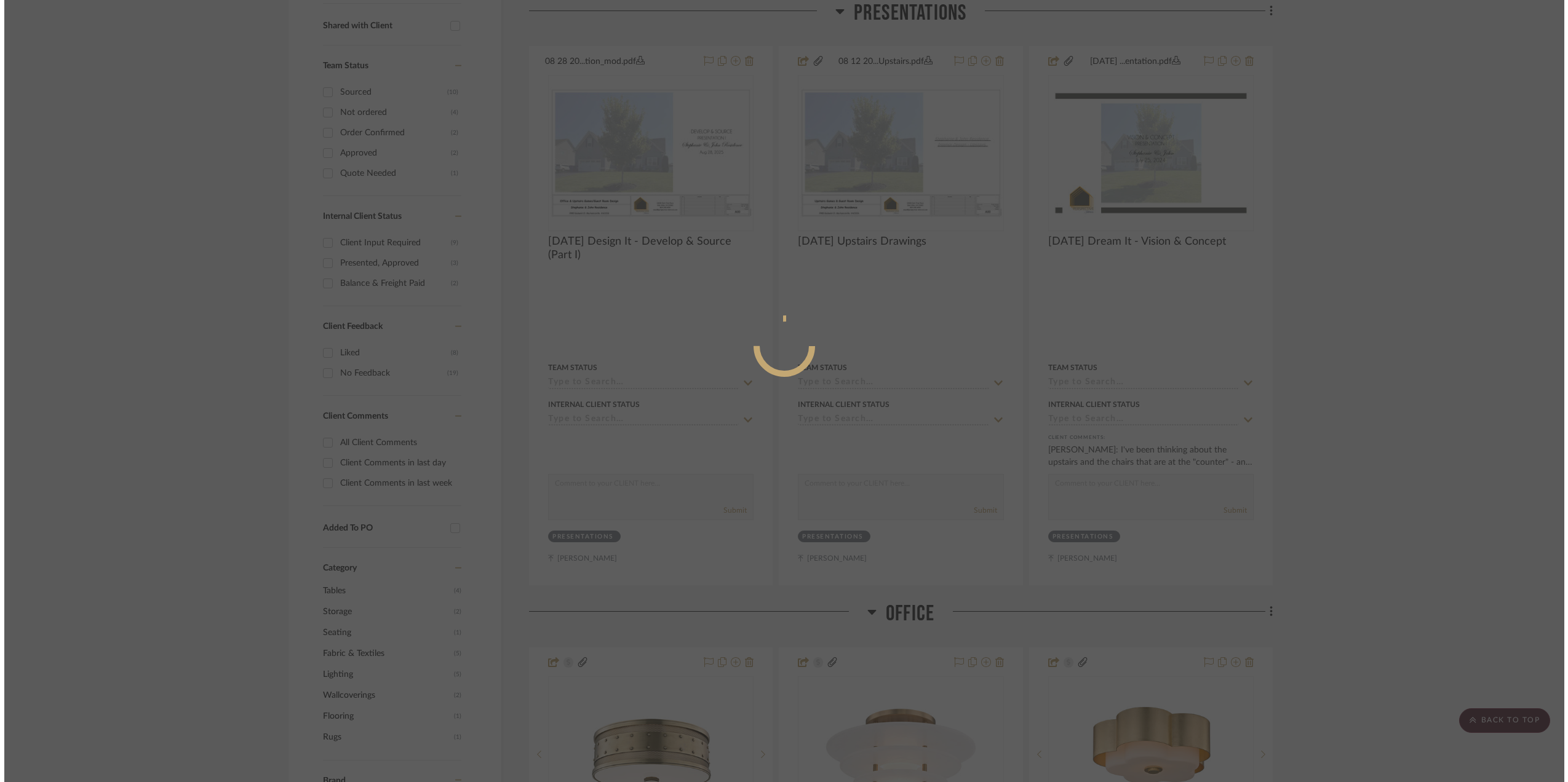
scroll to position [0, 0]
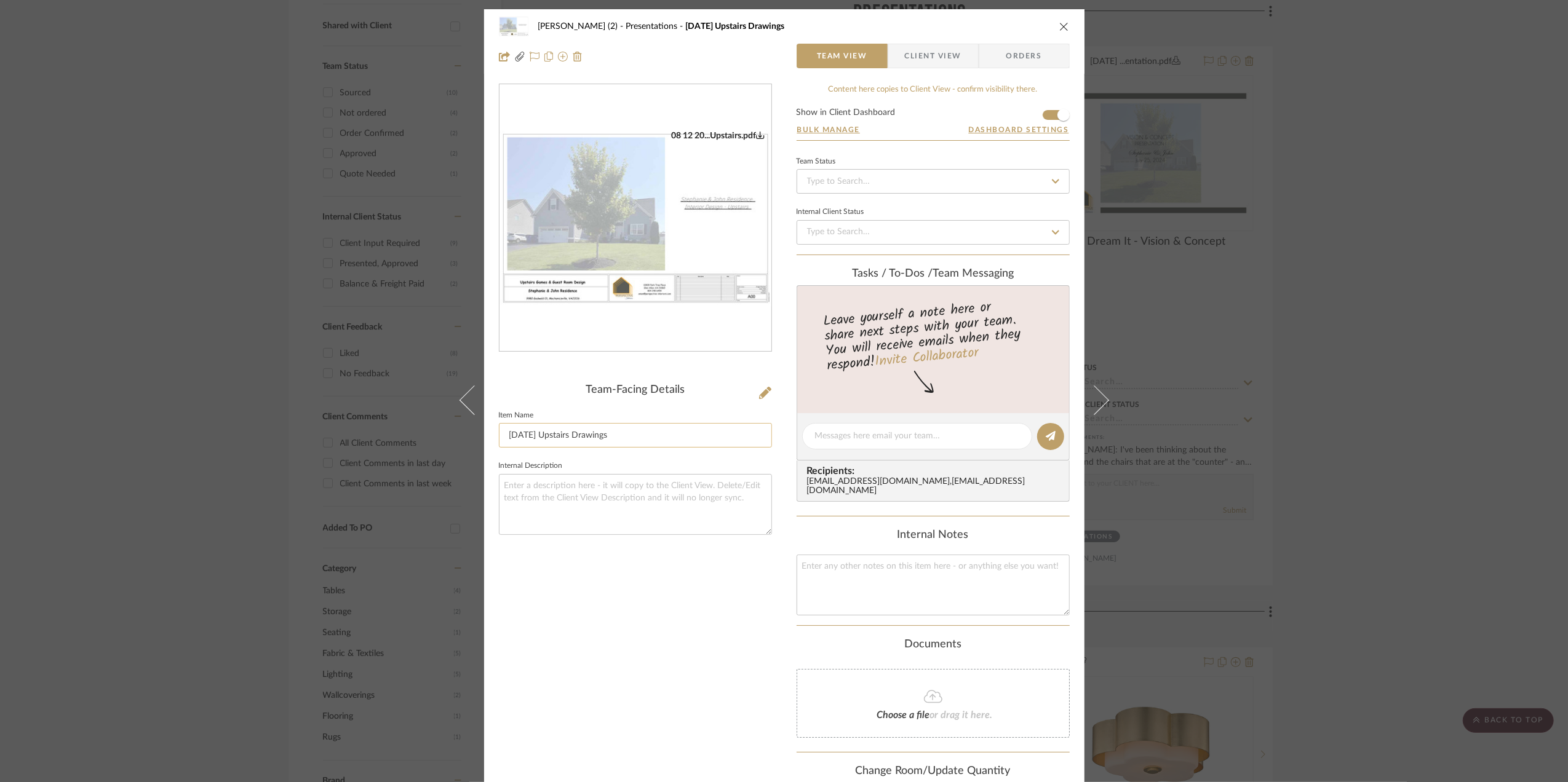
click at [537, 431] on input "[DATE] Upstairs Drawings" at bounding box center [635, 435] width 273 height 24
click at [535, 433] on input "[DATE] Upstairs Drawings" at bounding box center [635, 435] width 273 height 24
type input "[DATE] Upstairs Drawings"
click at [1423, 483] on div "[PERSON_NAME] (2) Presentations [DATE] Upstairs Drawings Team View Client View …" at bounding box center [784, 391] width 1568 height 782
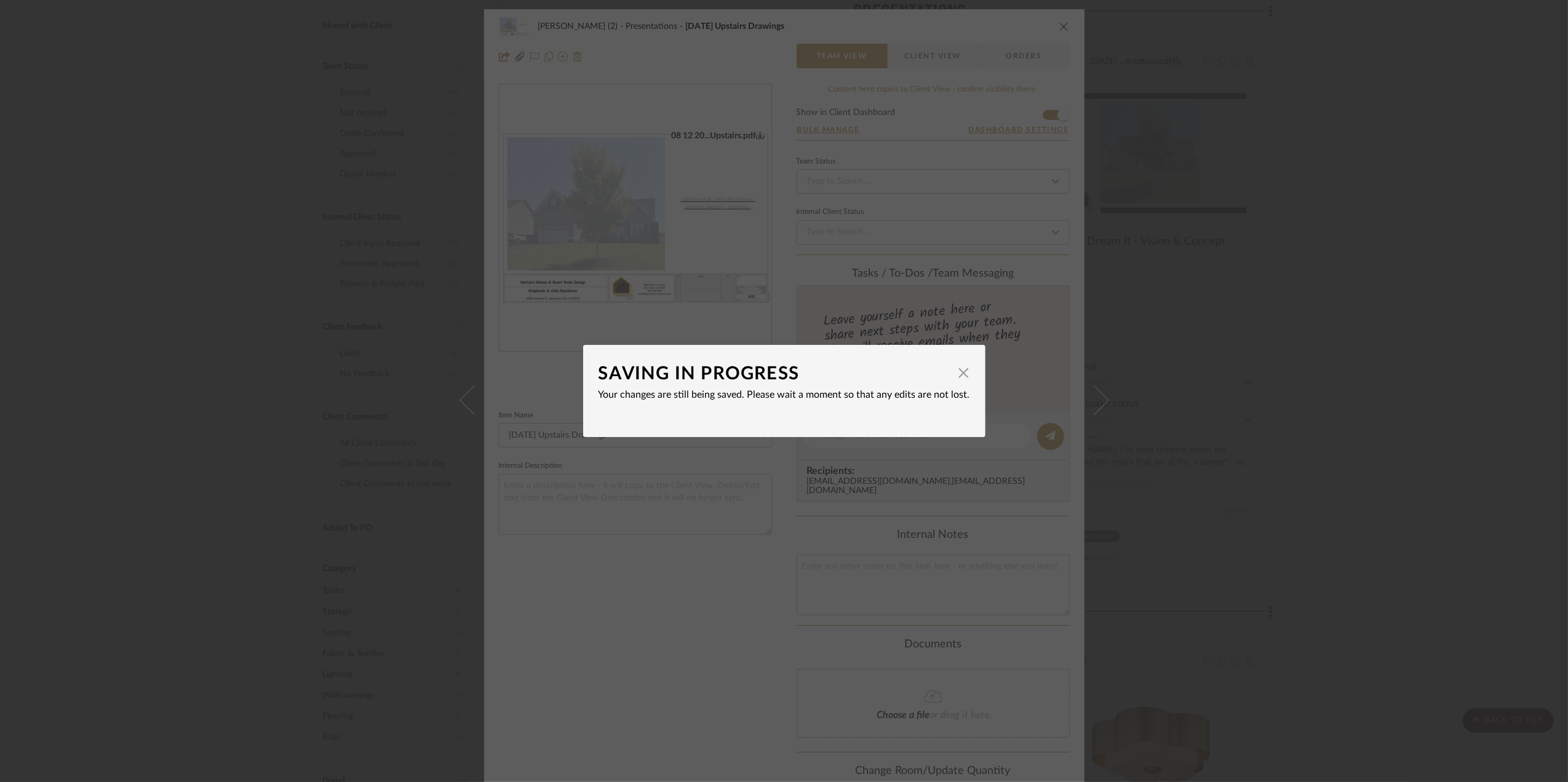
click at [1422, 484] on div "SAVING IN PROGRESS × Your changes are still being saved. Please wait a moment s…" at bounding box center [784, 391] width 1568 height 782
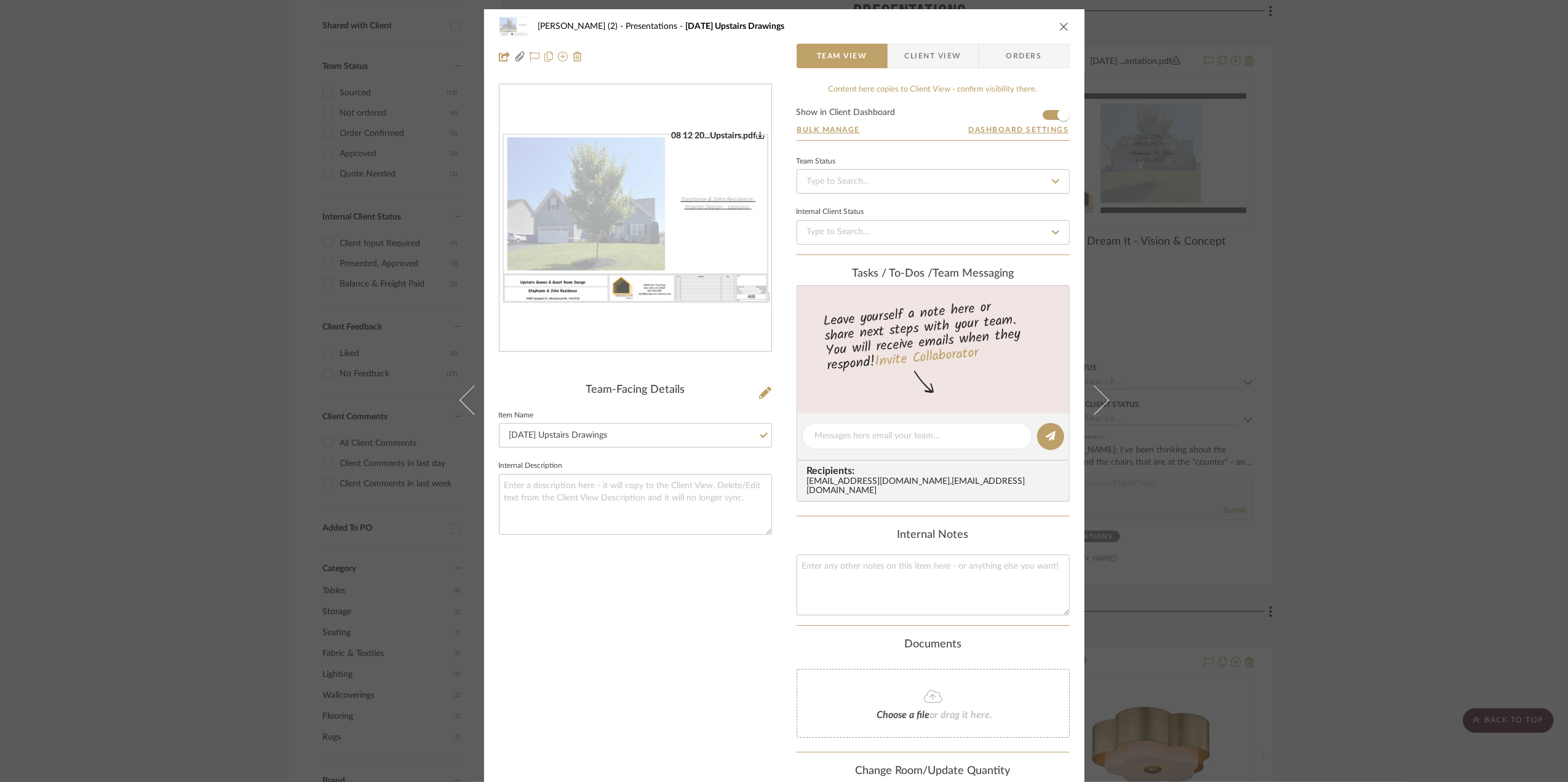
click at [1430, 510] on div "[PERSON_NAME] (2) Presentations [DATE] Upstairs Drawings Team View Client View …" at bounding box center [784, 391] width 1568 height 782
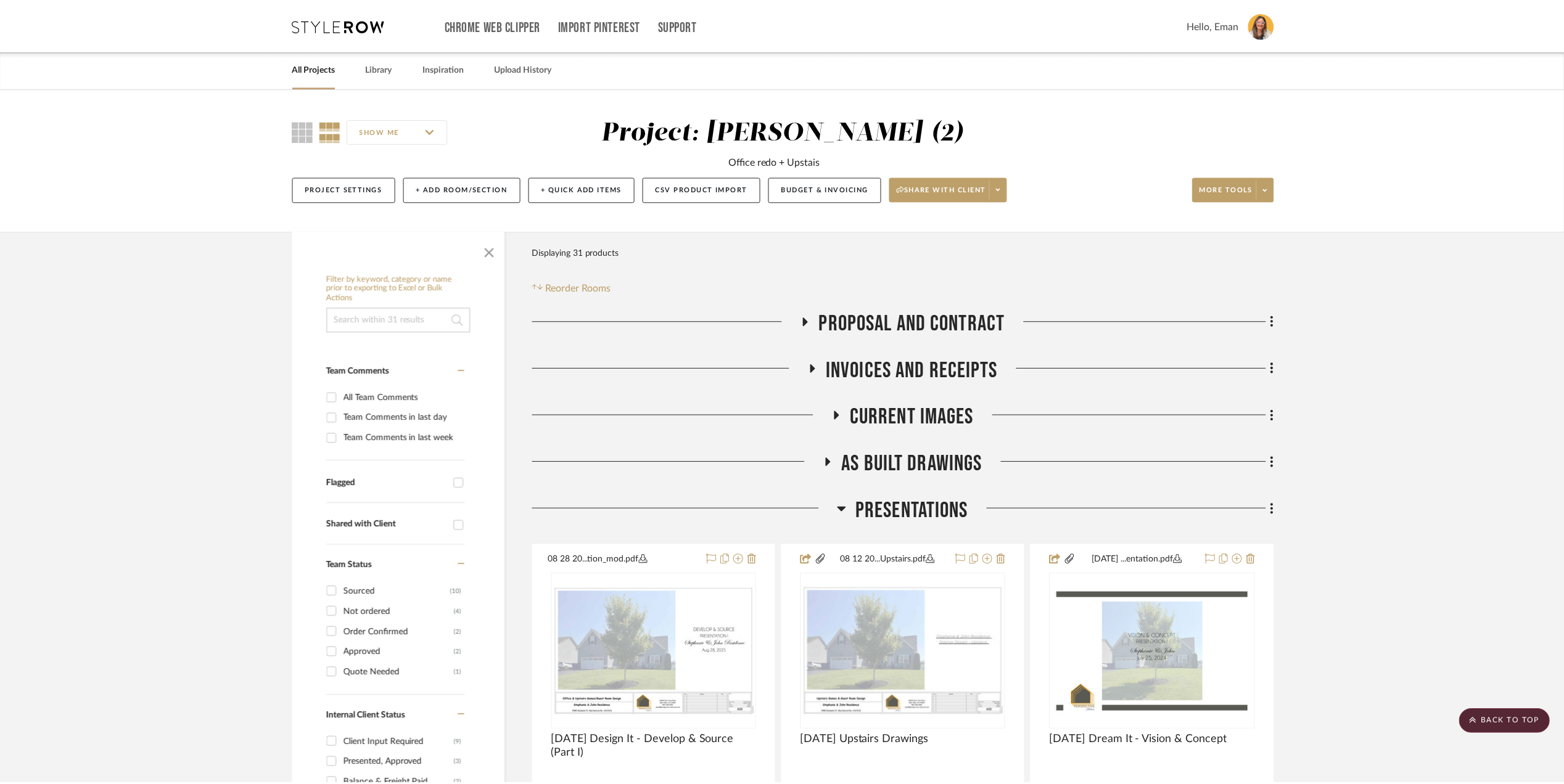
scroll to position [499, 0]
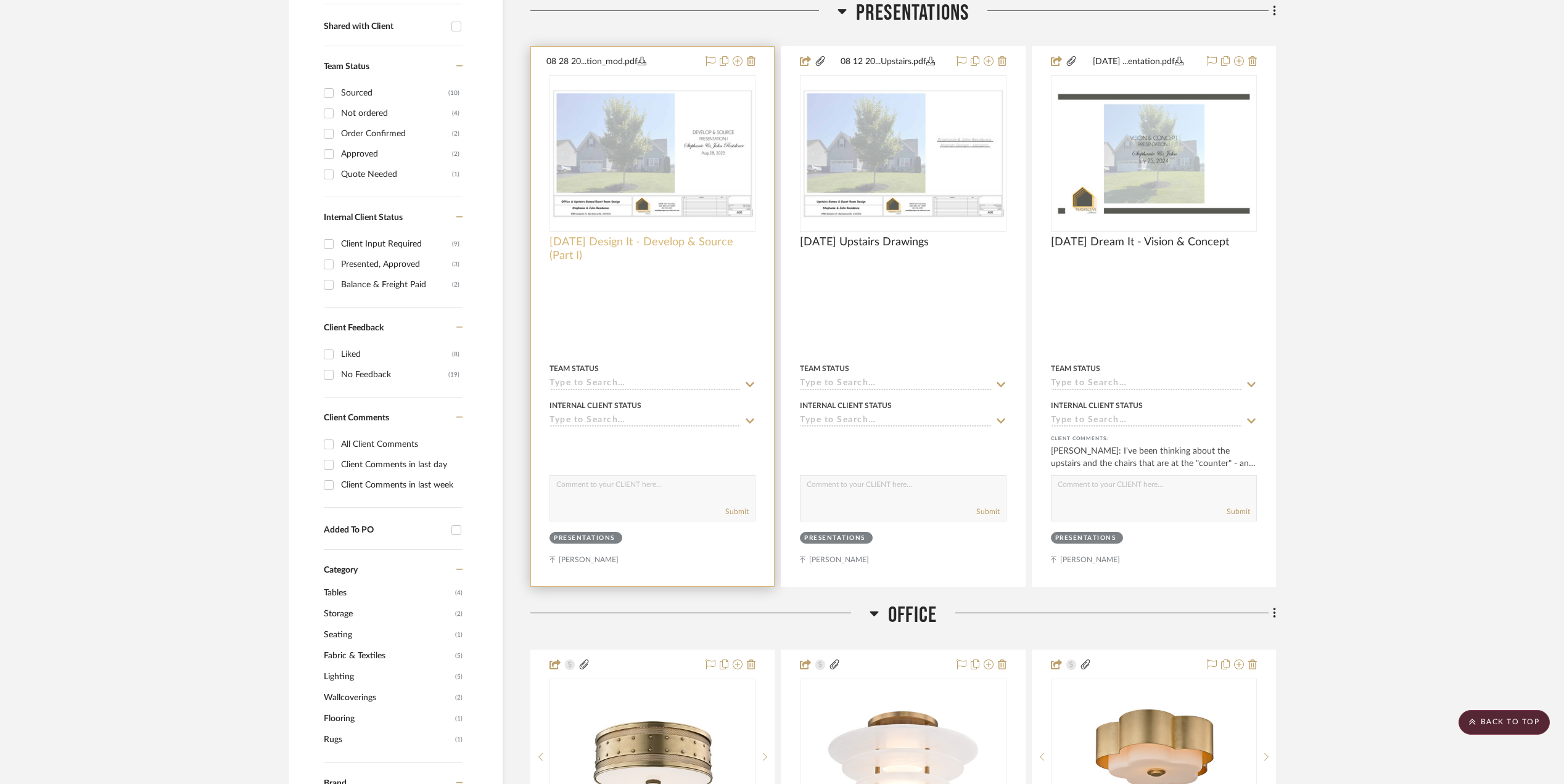
click at [670, 248] on span "[DATE] Design It - Develop & Source (Part I)" at bounding box center [652, 249] width 206 height 27
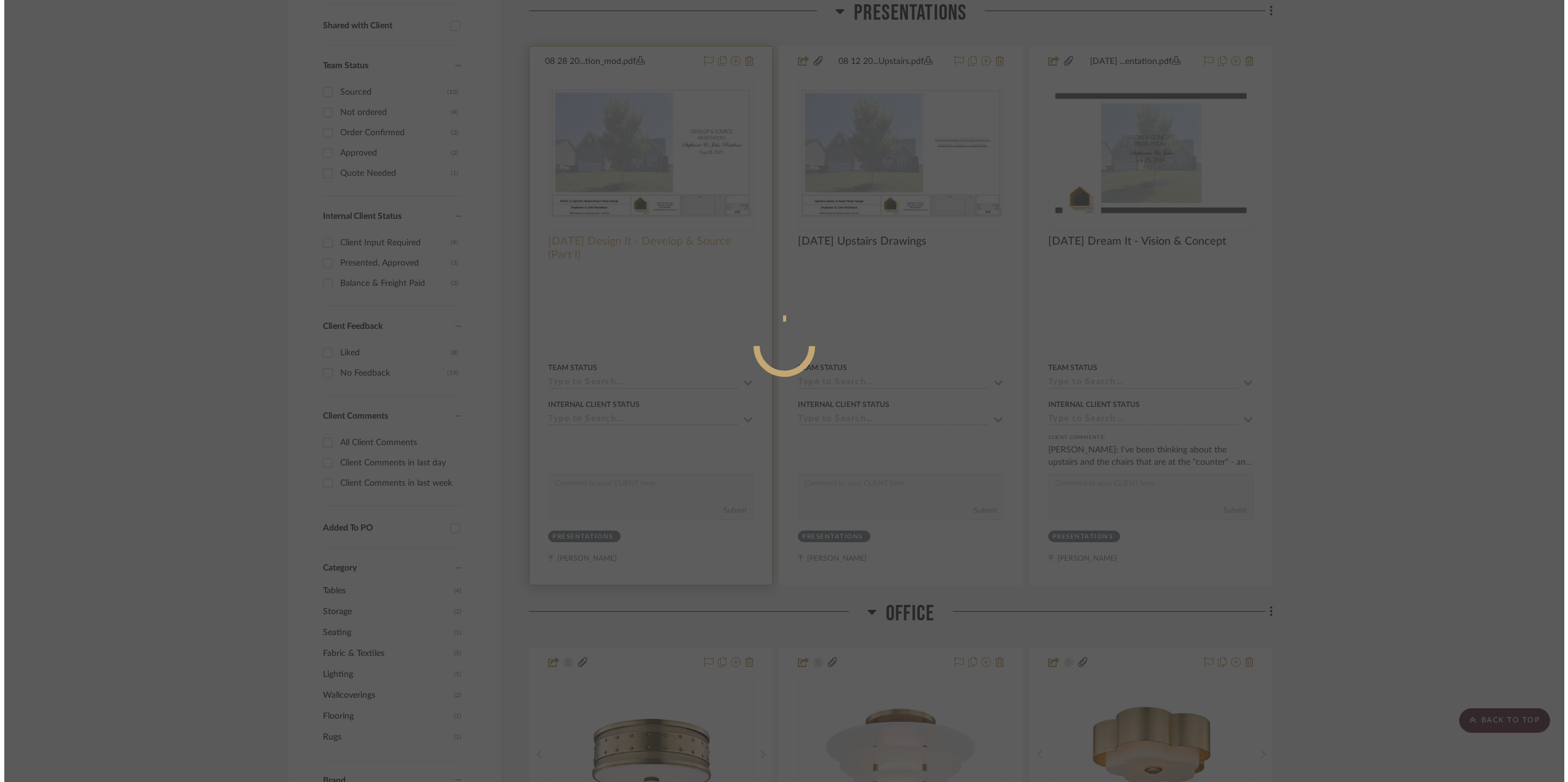
scroll to position [0, 0]
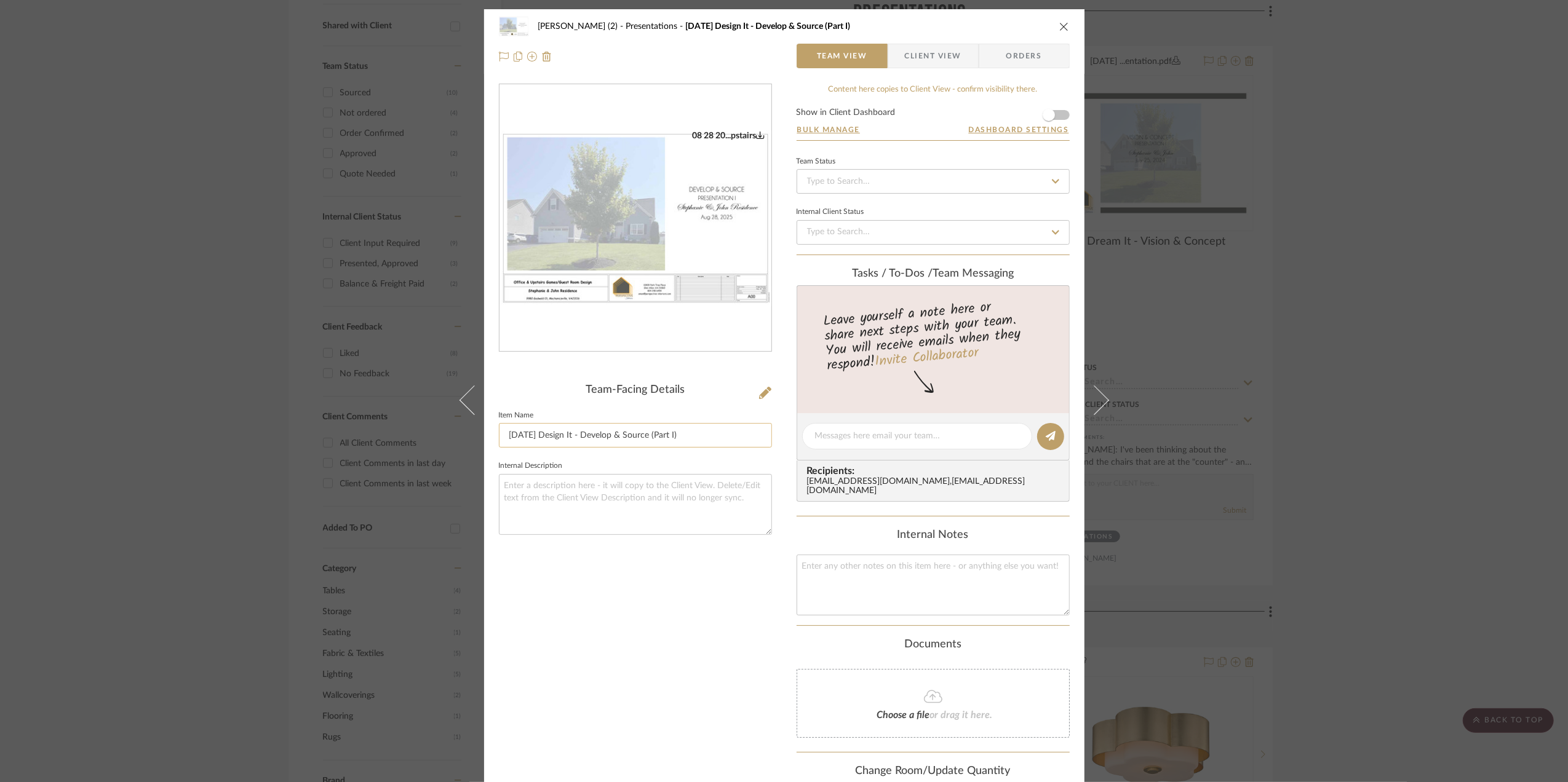
click at [541, 436] on input "[DATE] Design It - Develop & Source (Part I)" at bounding box center [635, 435] width 273 height 24
click at [534, 436] on input "[DATE] Design It - Develop & Source (Part I)" at bounding box center [635, 435] width 273 height 24
type input "[DATE] Design It - Develop & Source (Part I)"
click at [1368, 447] on div "[PERSON_NAME] (2) Presentations [DATE] Design It - Develop & Source (Part I) Te…" at bounding box center [784, 391] width 1568 height 782
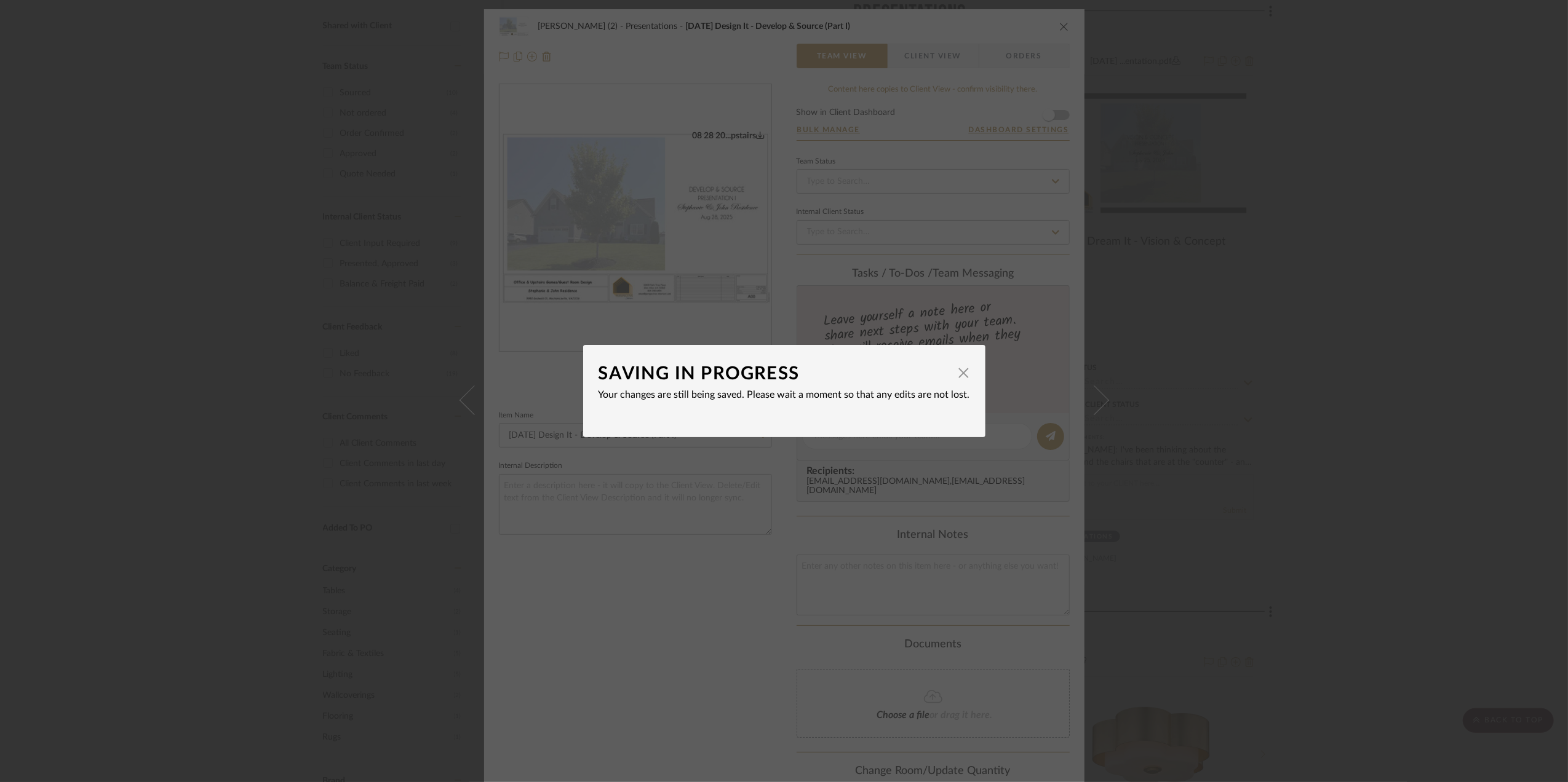
click at [1364, 465] on div "SAVING IN PROGRESS × Your changes are still being saved. Please wait a moment s…" at bounding box center [784, 391] width 1568 height 782
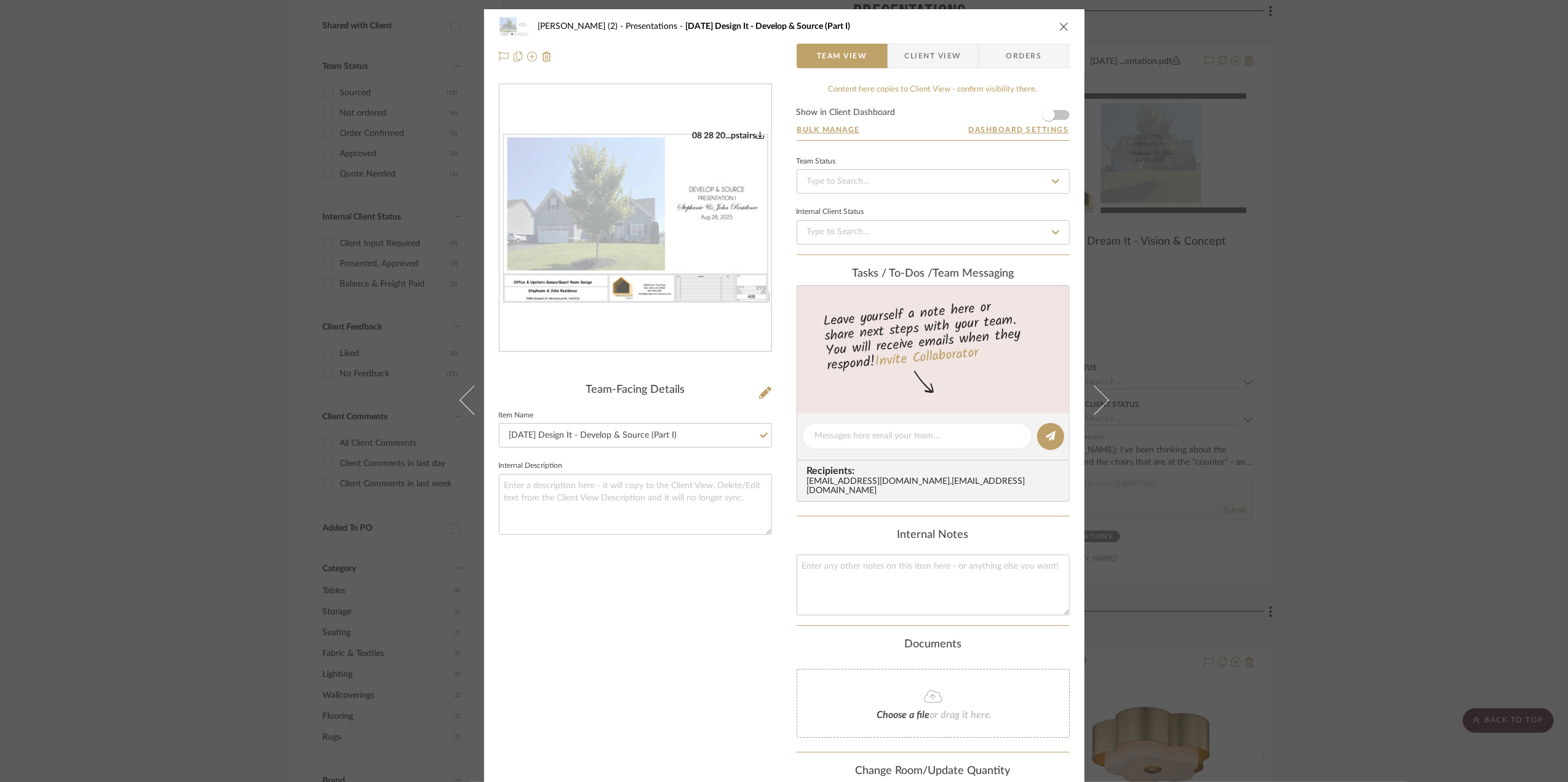
click at [1370, 408] on div "[PERSON_NAME] (2) Presentations [DATE] Design It - Develop & Source (Part I) Te…" at bounding box center [784, 391] width 1568 height 782
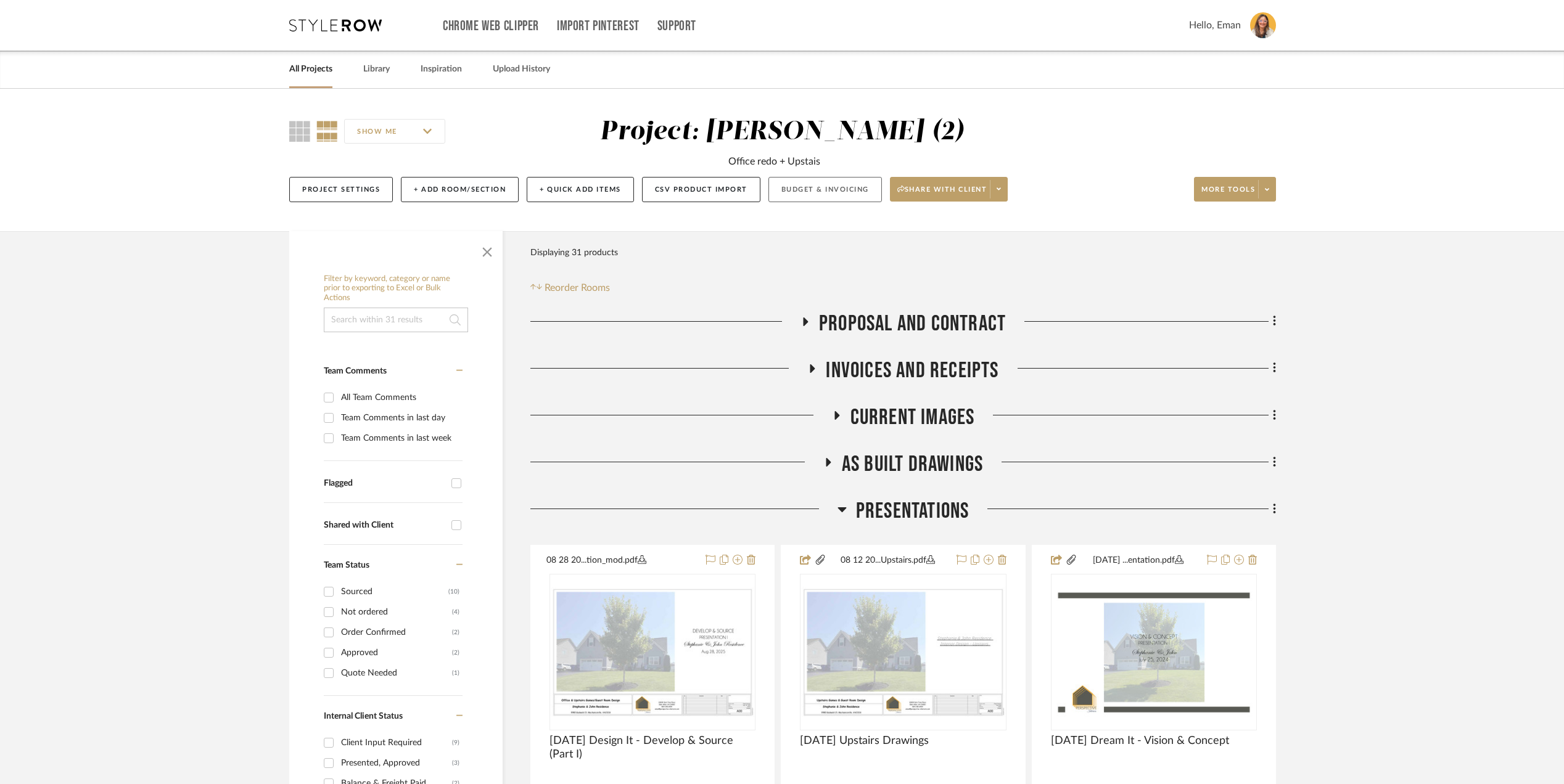
click at [844, 190] on button "Budget & Invoicing" at bounding box center [825, 190] width 114 height 25
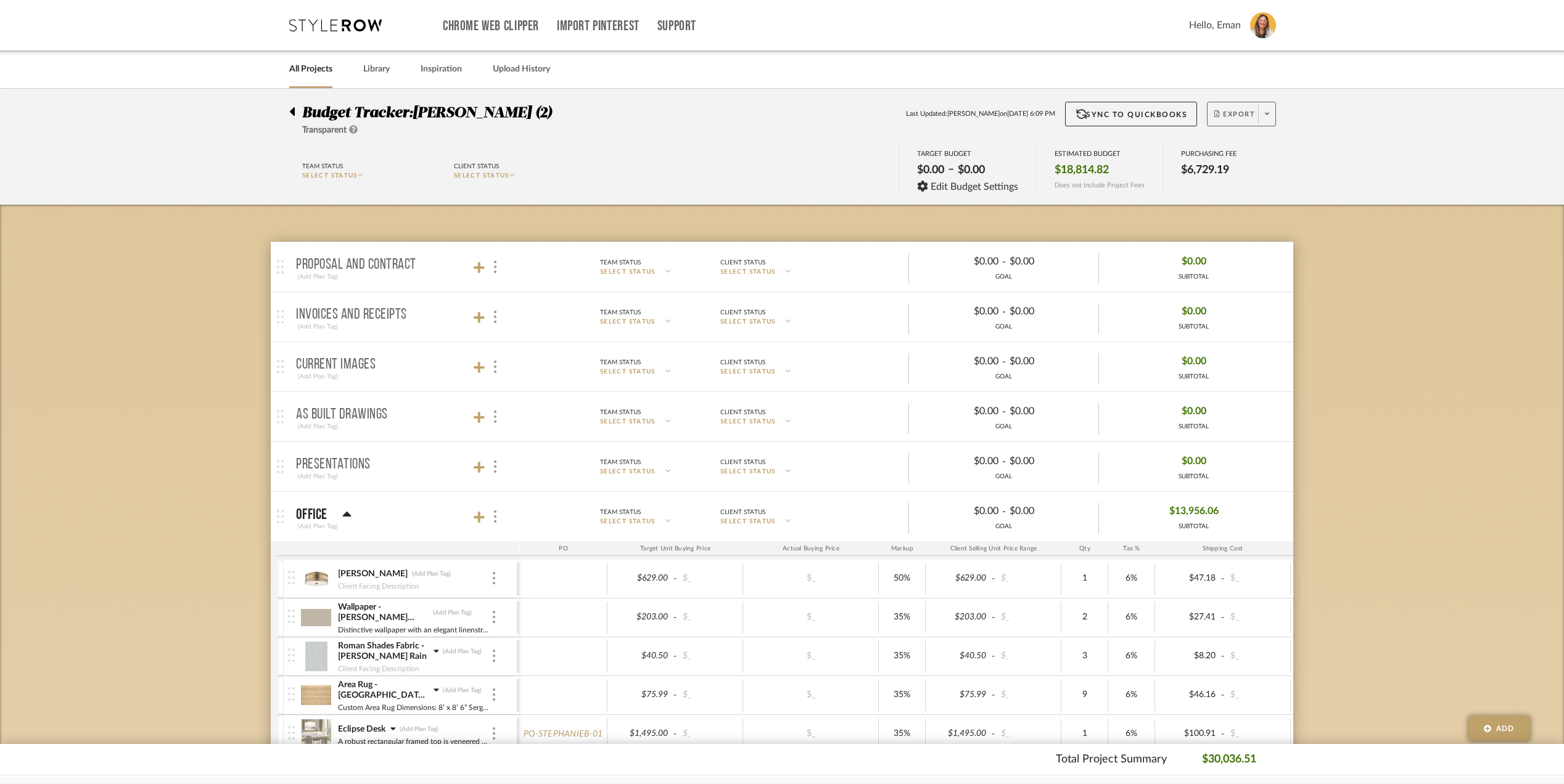
click at [1268, 112] on icon at bounding box center [1267, 114] width 4 height 7
click at [1244, 149] on span "Export PDF" at bounding box center [1263, 149] width 93 height 10
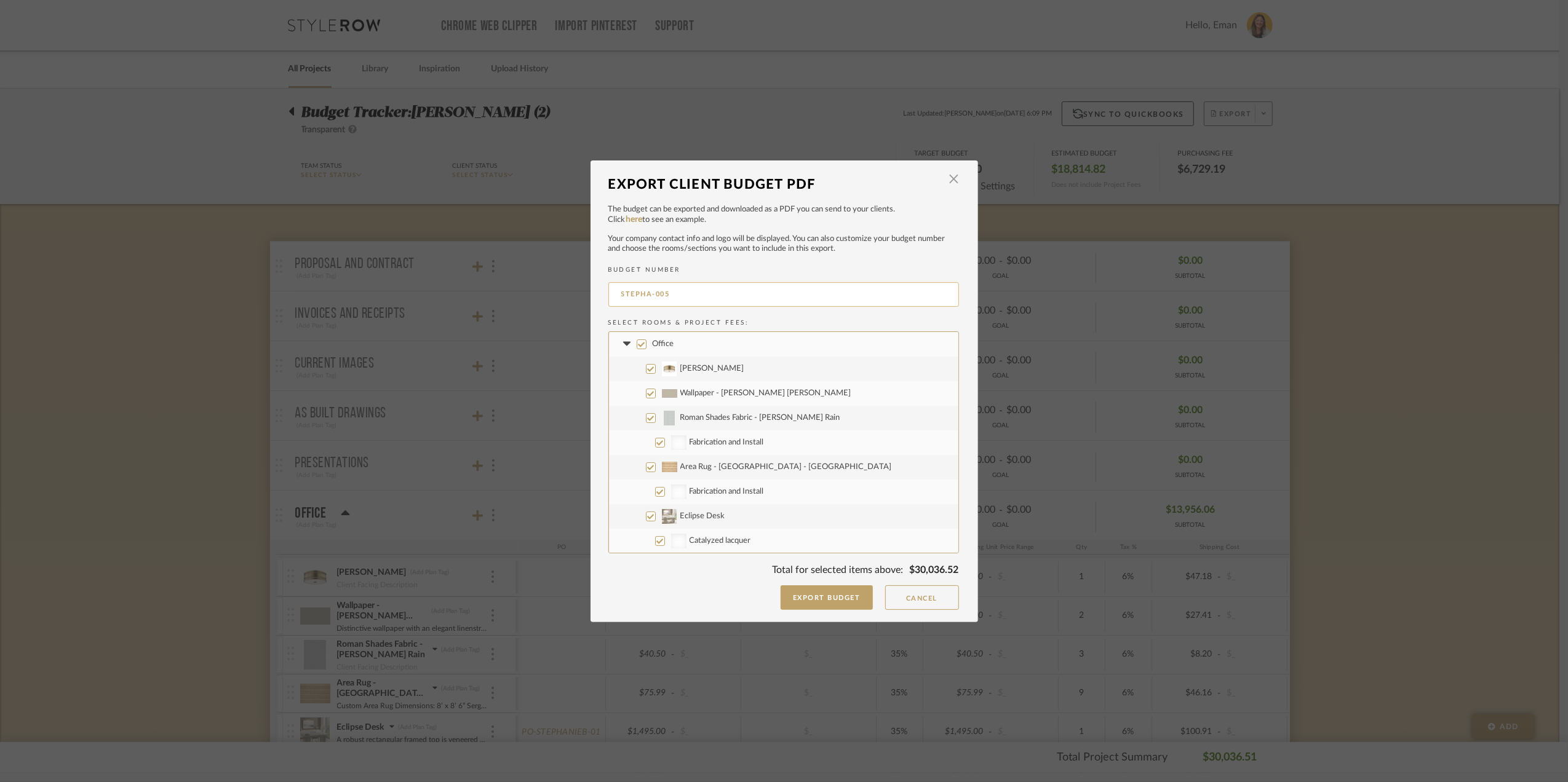
click at [702, 295] on input "STEPHA-005" at bounding box center [784, 294] width 351 height 24
type input "STEPHA-002"
click at [647, 436] on input "Eclipse Desk" at bounding box center [651, 435] width 10 height 10
checkbox input "false"
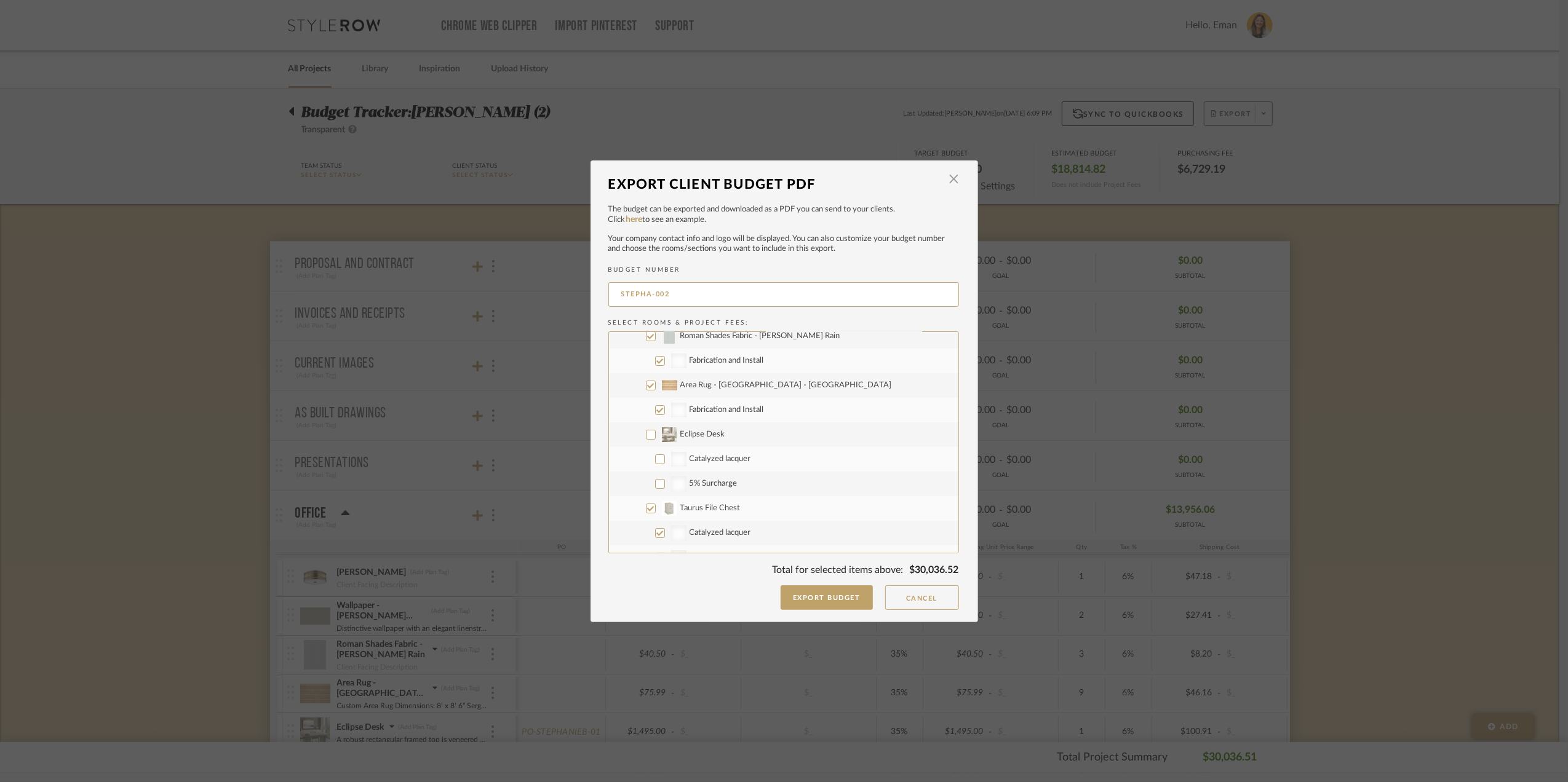
checkbox input "false"
click at [646, 426] on input "Taurus File Chest" at bounding box center [651, 426] width 10 height 10
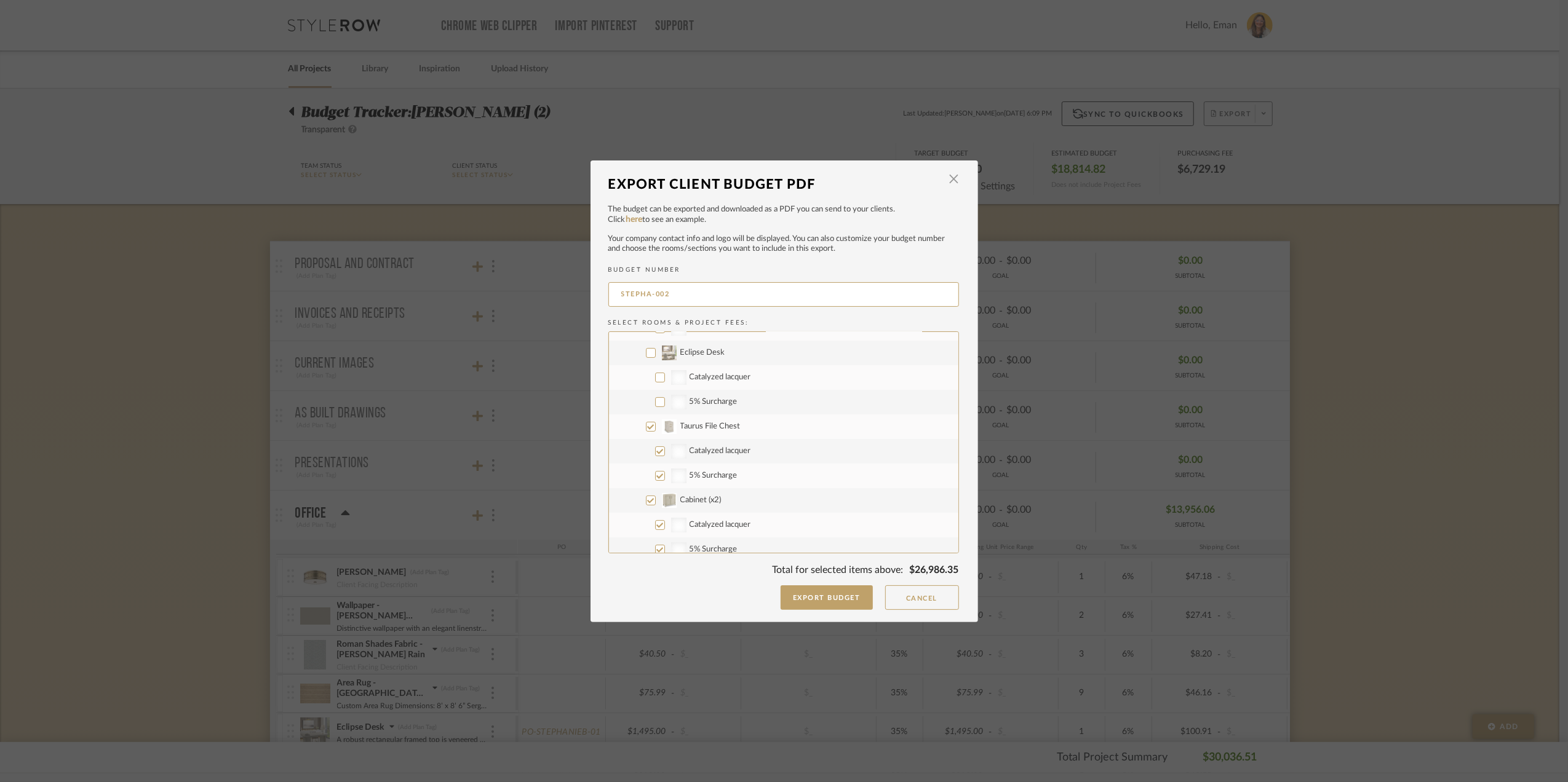
checkbox input "false"
click at [638, 378] on input "Upstairs" at bounding box center [642, 378] width 10 height 10
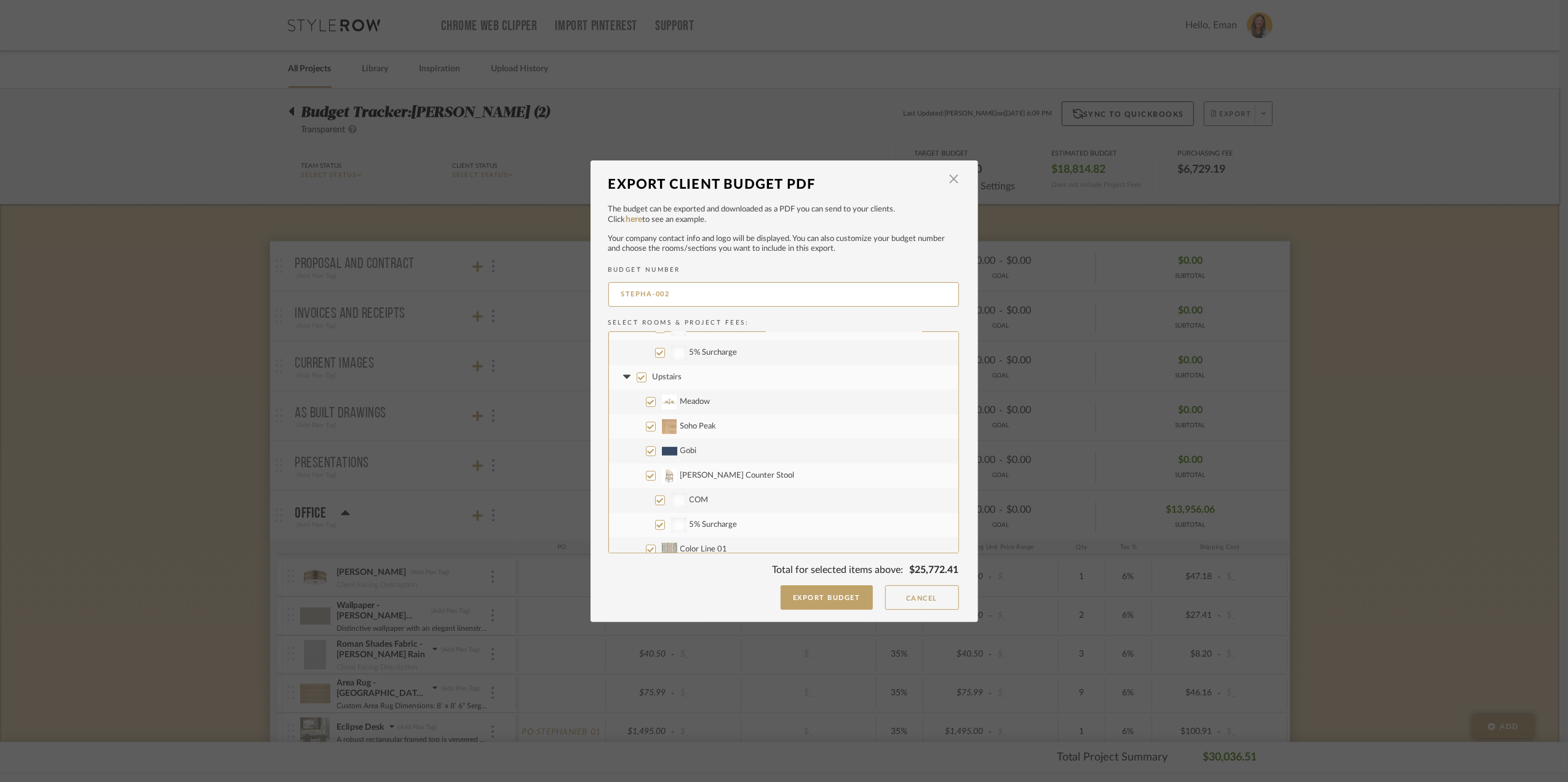
checkbox input "false"
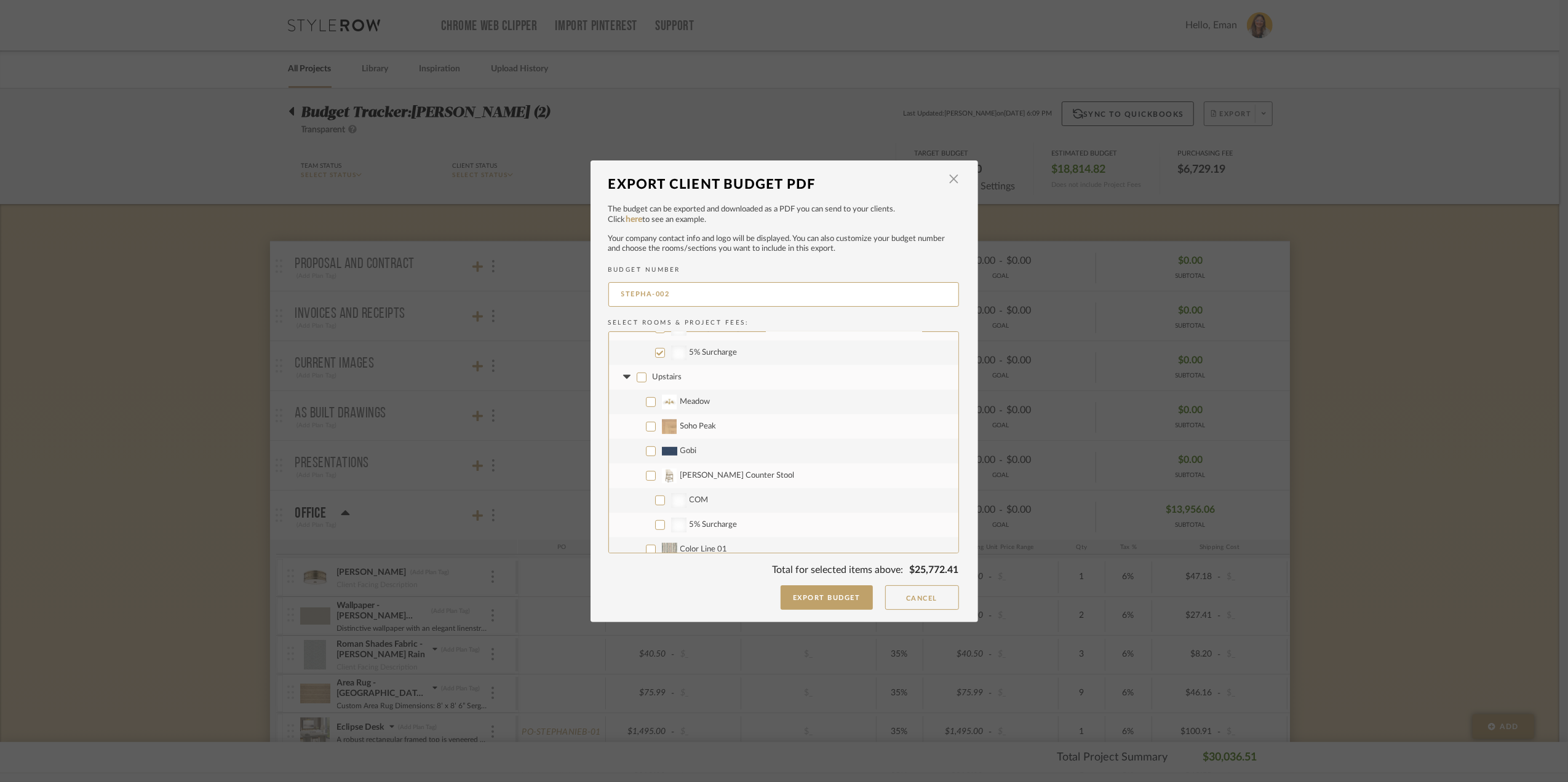
checkbox input "false"
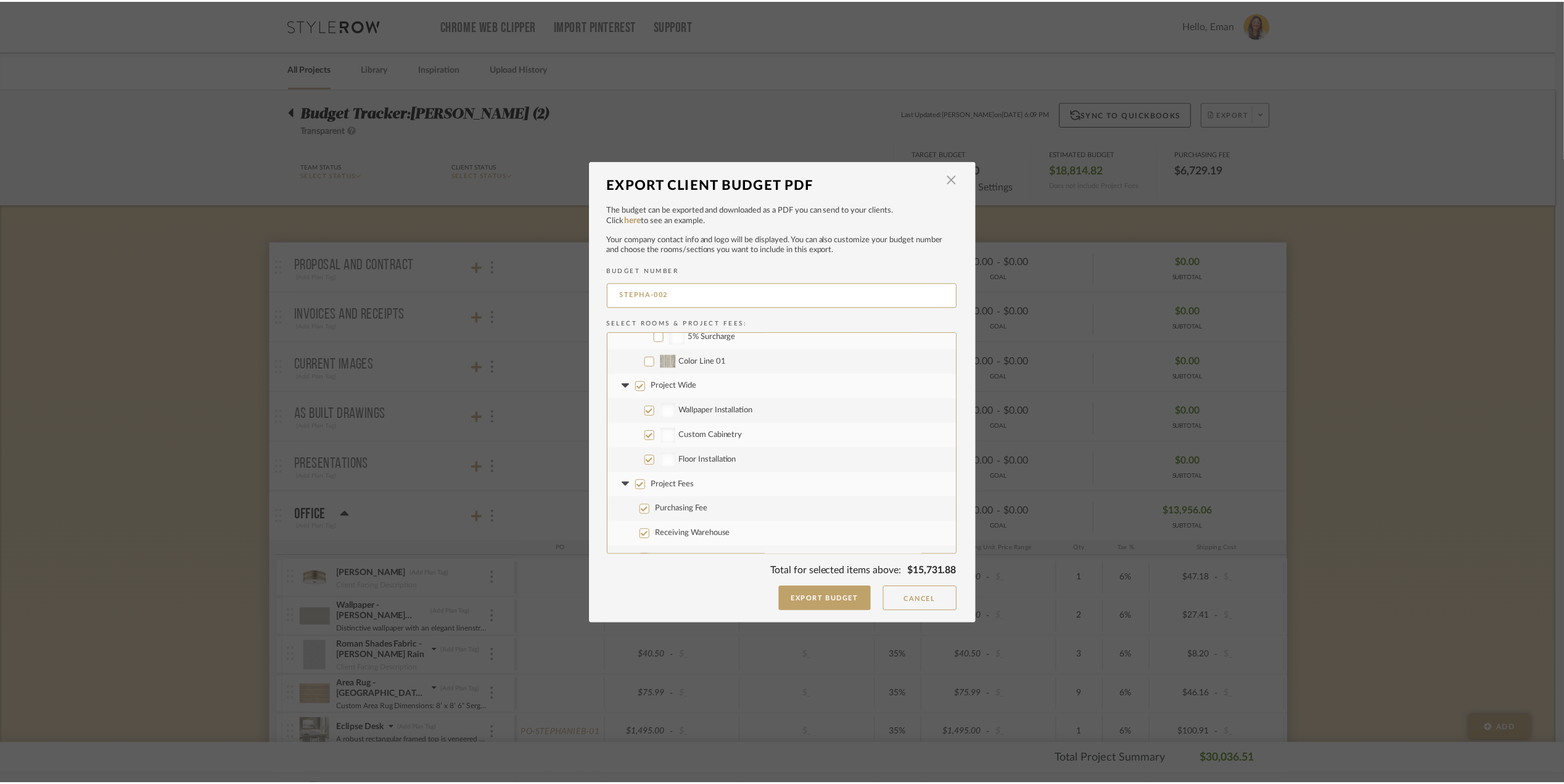
scroll to position [864, 0]
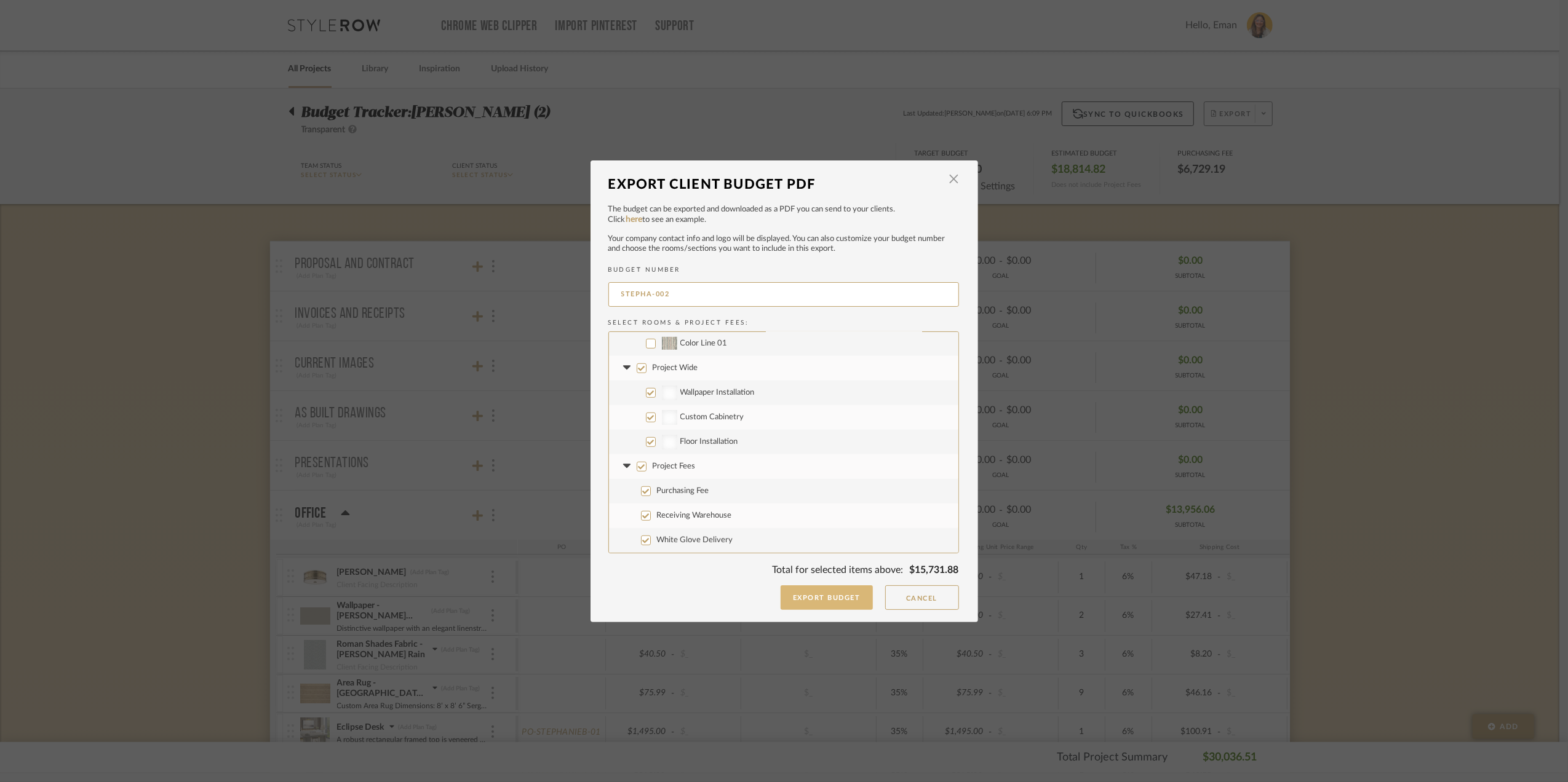
click at [830, 596] on button "Export Budget" at bounding box center [826, 597] width 93 height 24
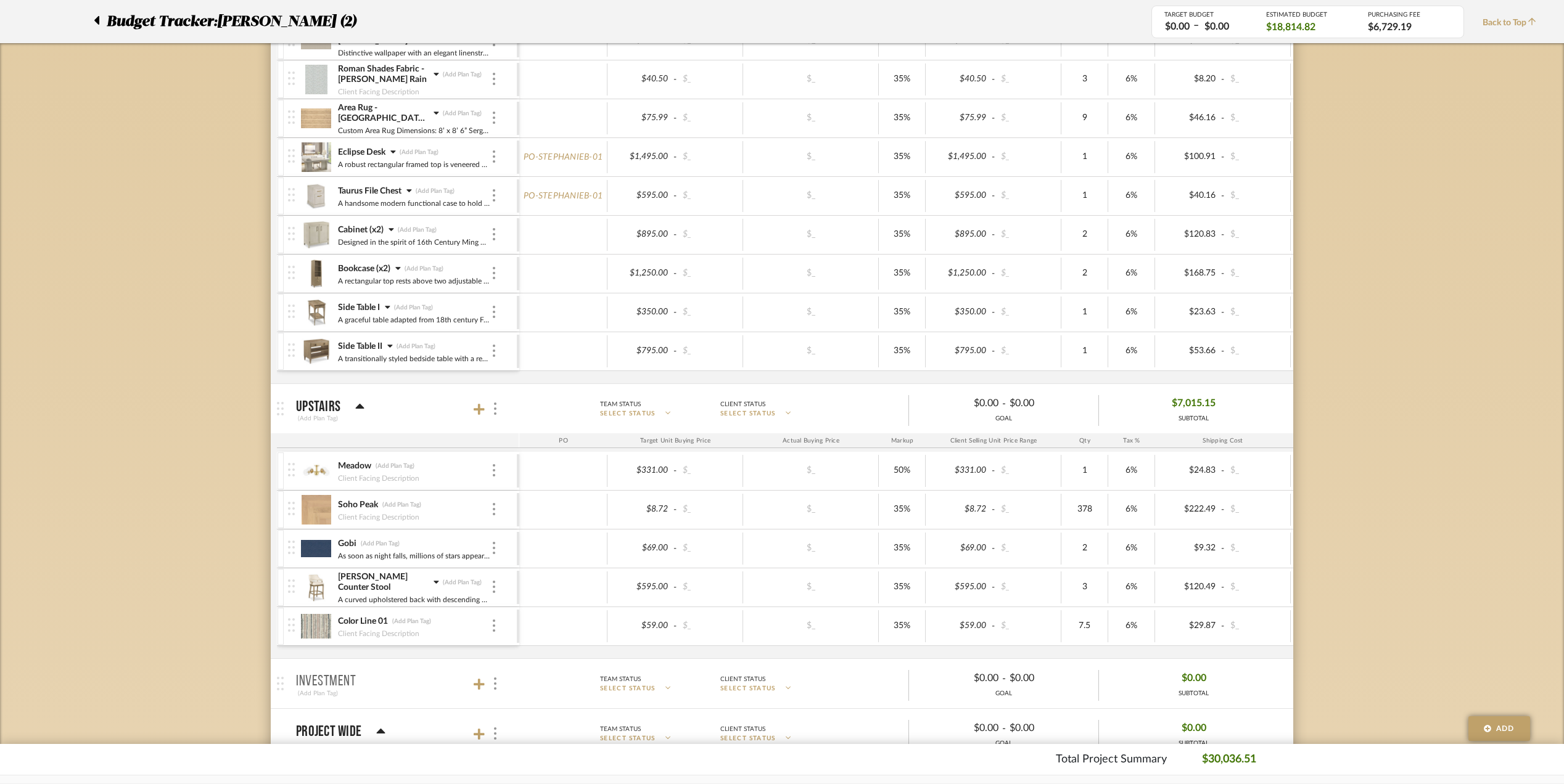
scroll to position [329, 0]
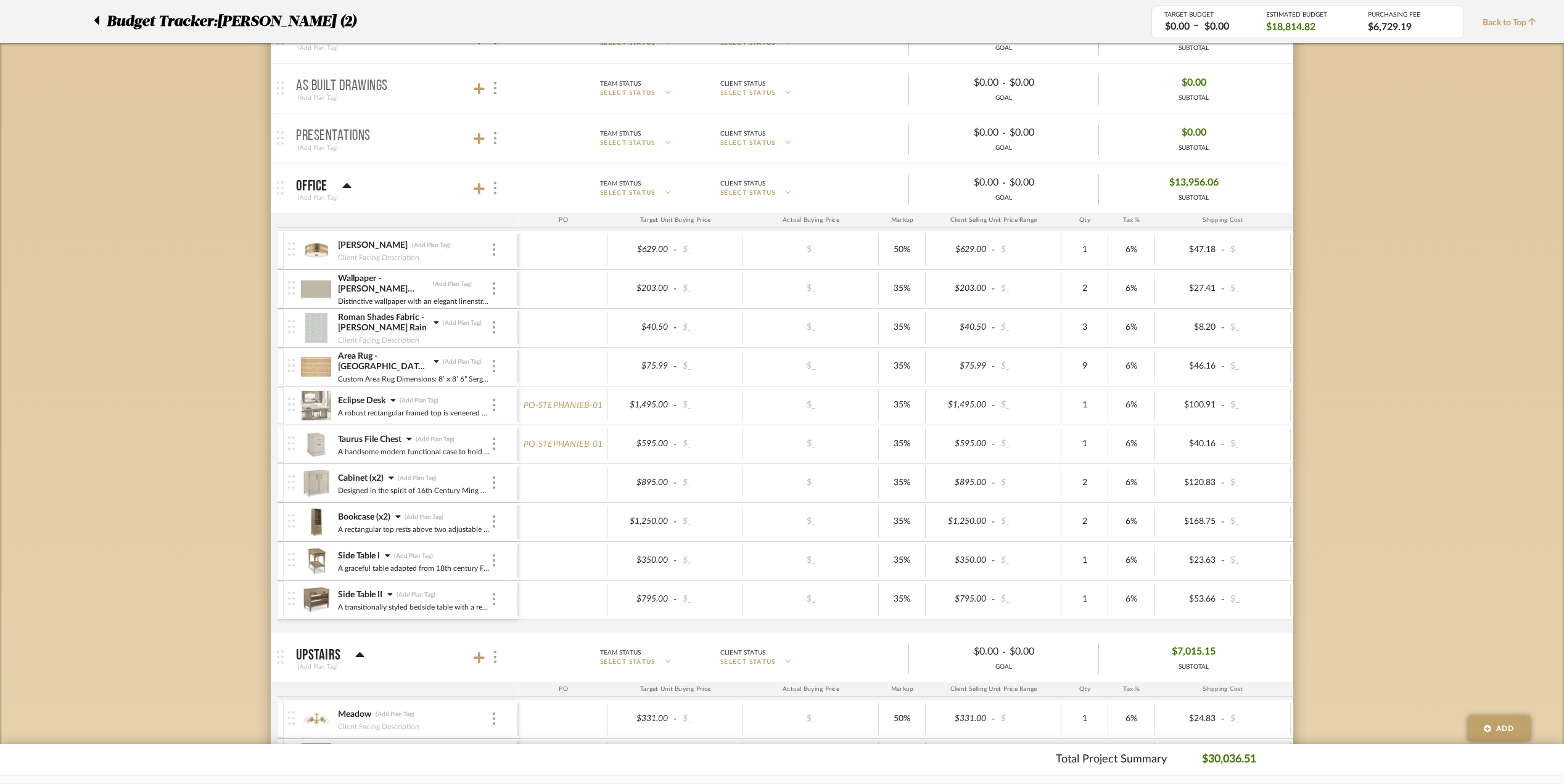
click at [432, 324] on div "Roman Shades Fabric - [PERSON_NAME] Rain (Add Plan Tag)" at bounding box center [414, 323] width 154 height 22
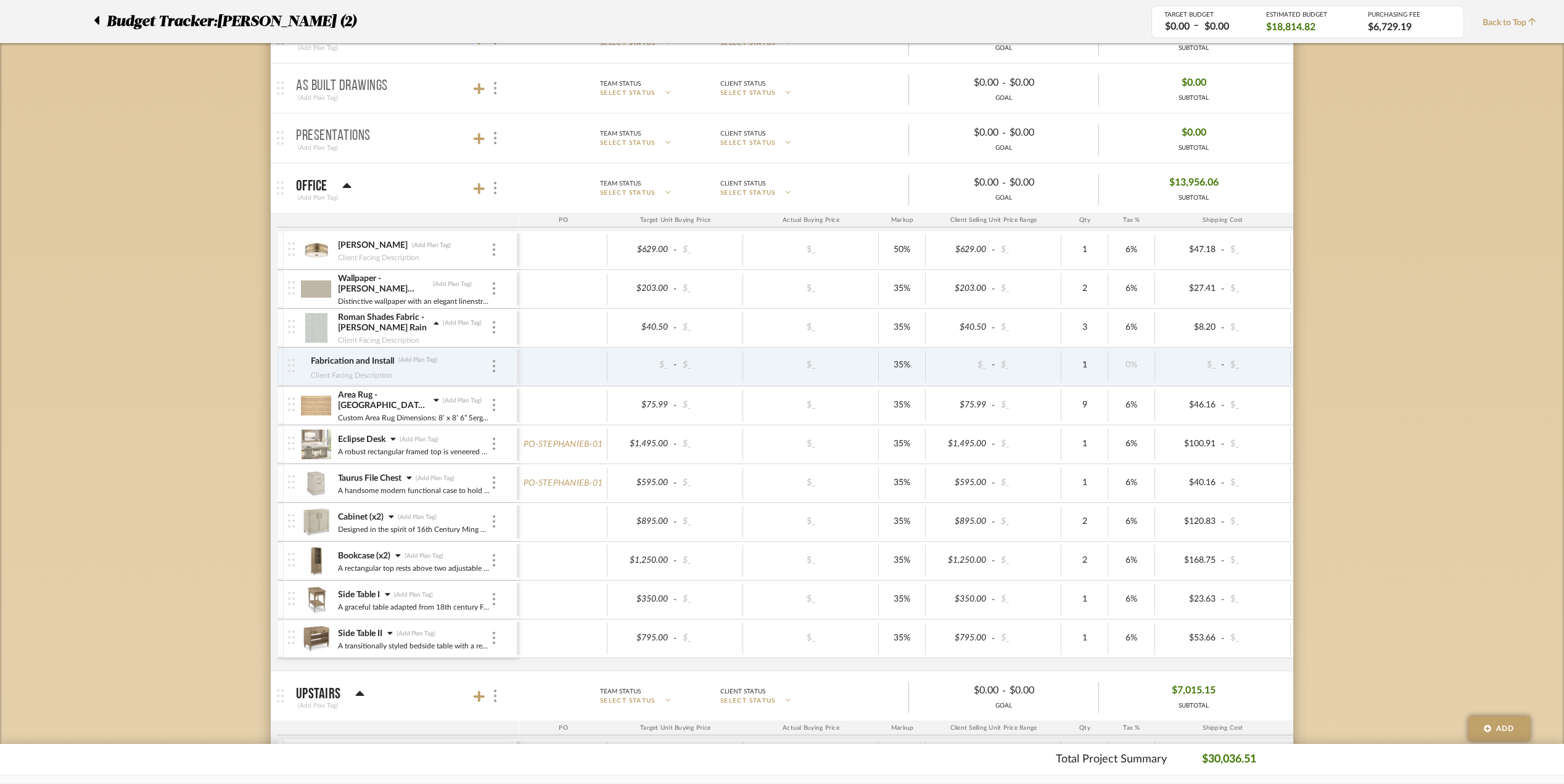
click at [434, 403] on icon at bounding box center [436, 400] width 6 height 8
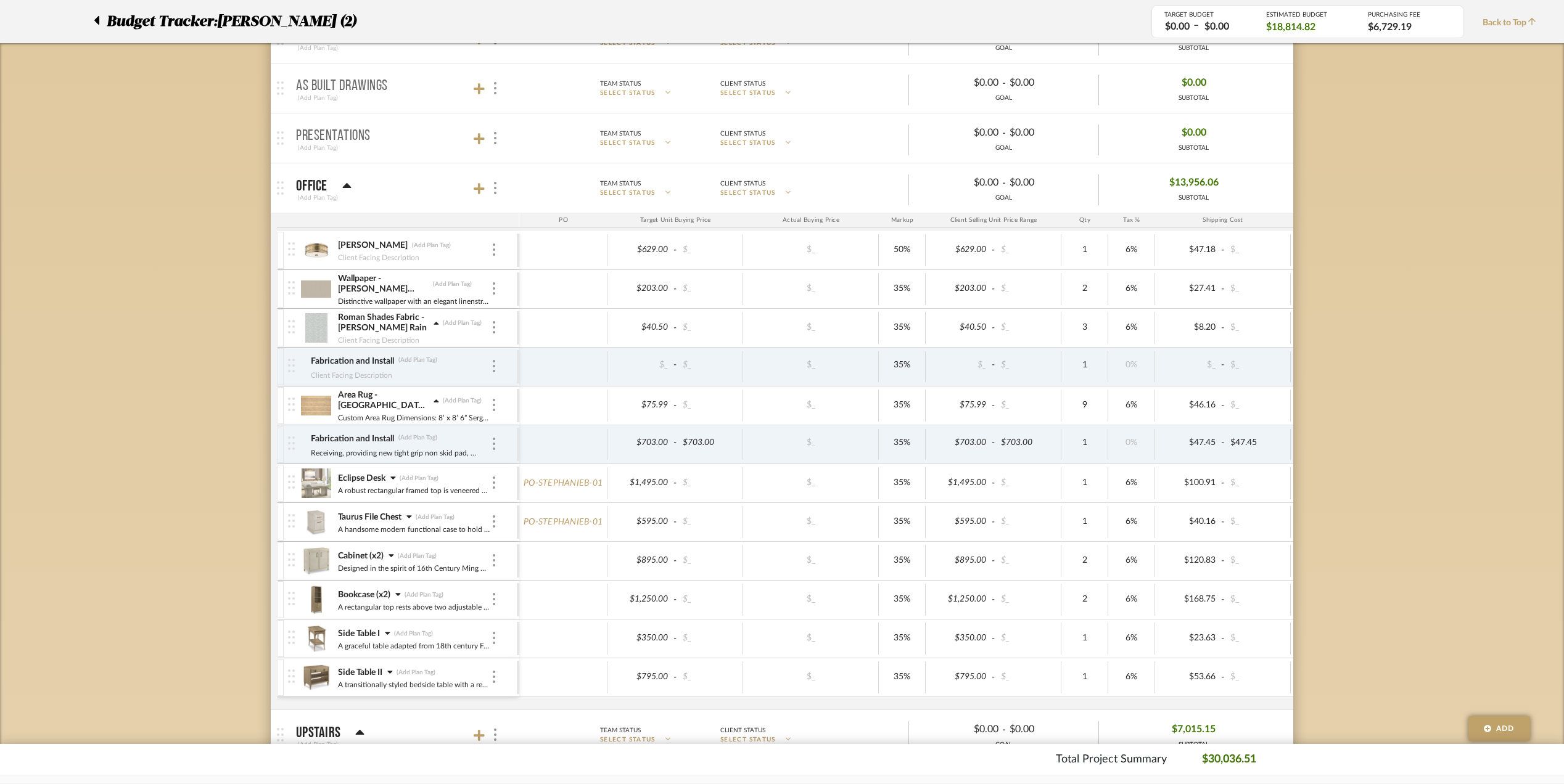
click at [394, 480] on icon at bounding box center [392, 478] width 5 height 3
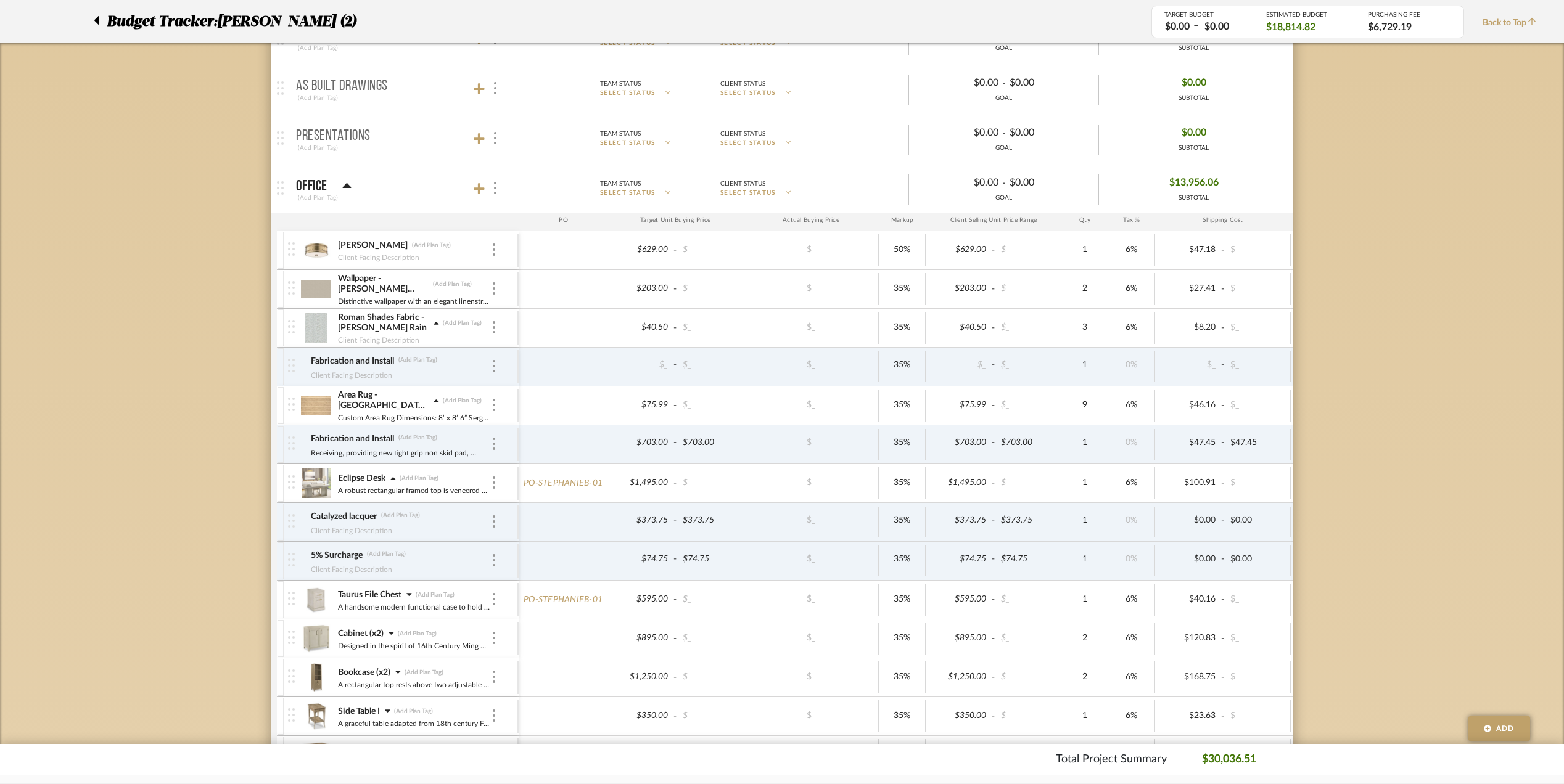
click at [412, 597] on icon at bounding box center [409, 594] width 6 height 8
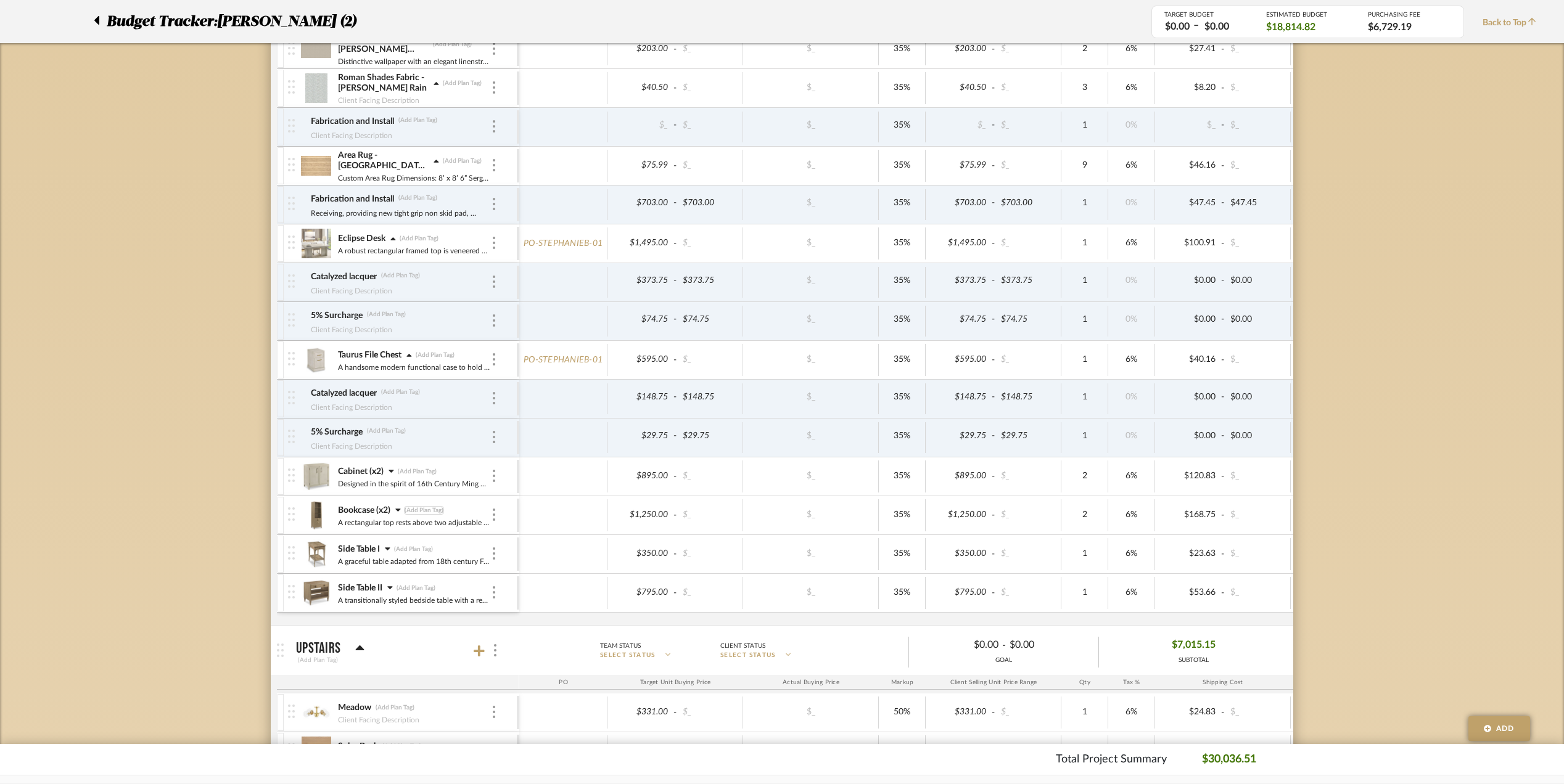
scroll to position [575, 0]
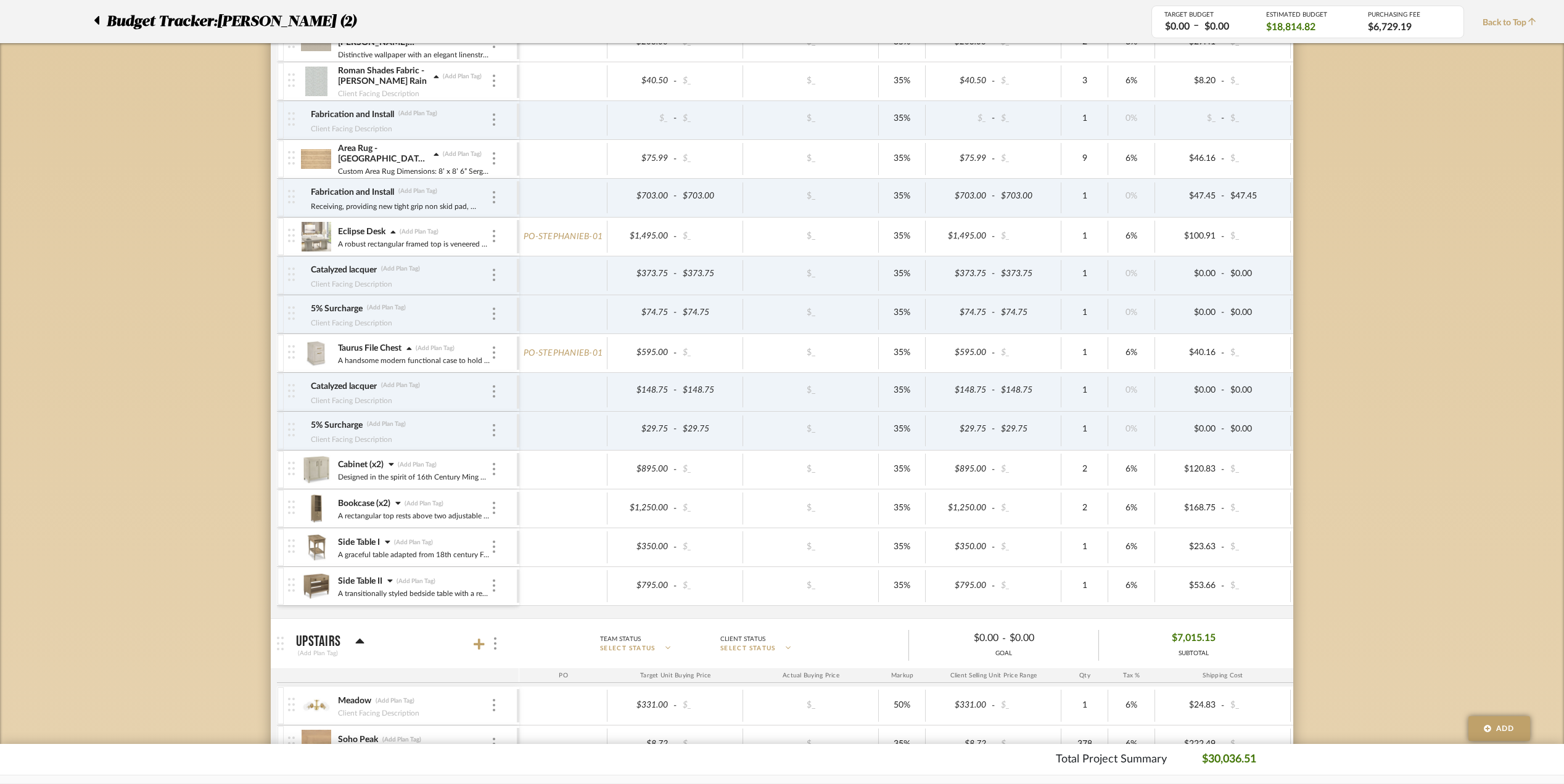
click at [390, 462] on div "Cabinet (x2) (Add Plan Tag) Designed in the spirit of 16th Century Ming Dynasty…" at bounding box center [414, 469] width 154 height 38
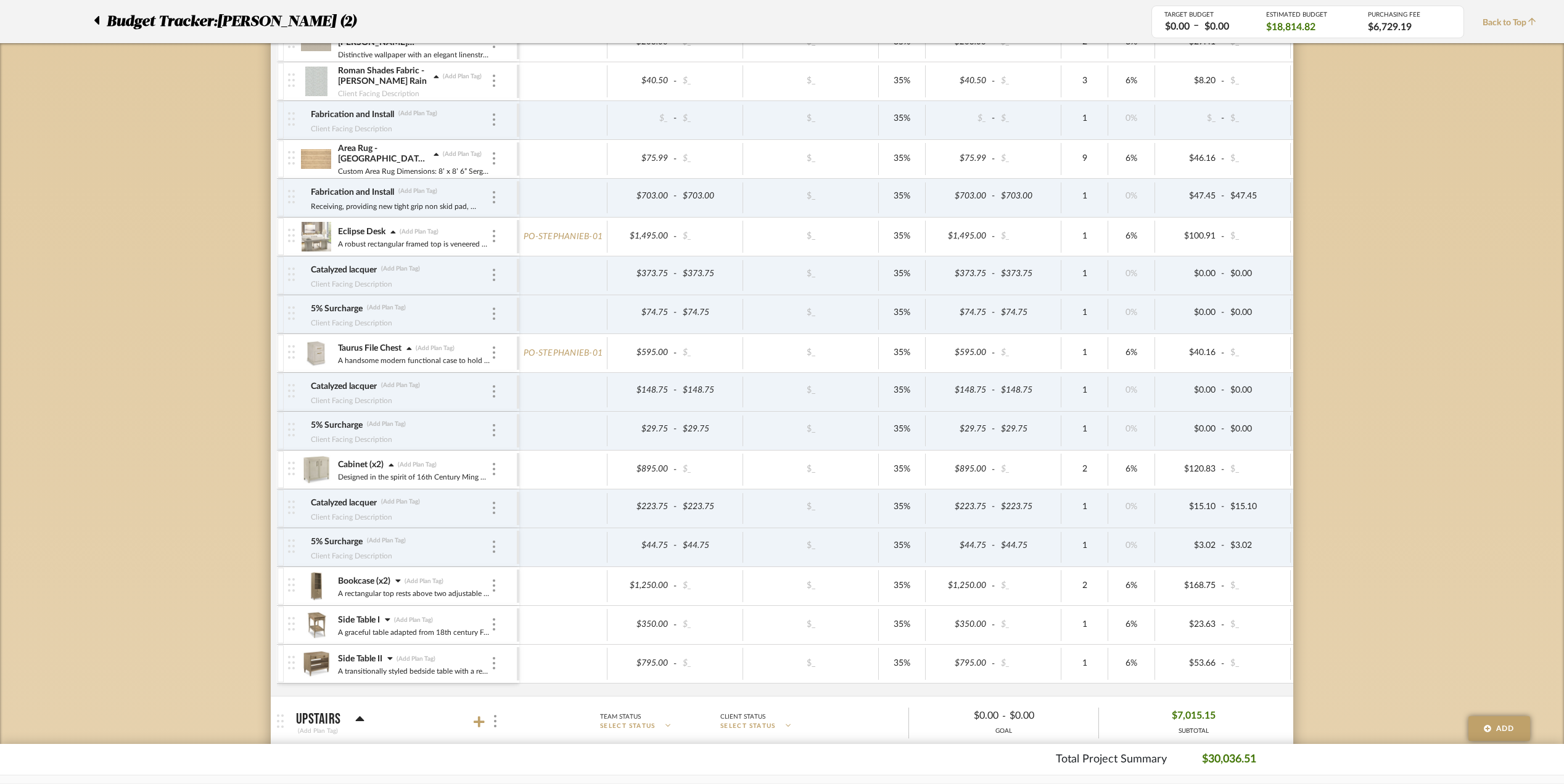
click at [396, 583] on icon at bounding box center [398, 580] width 6 height 8
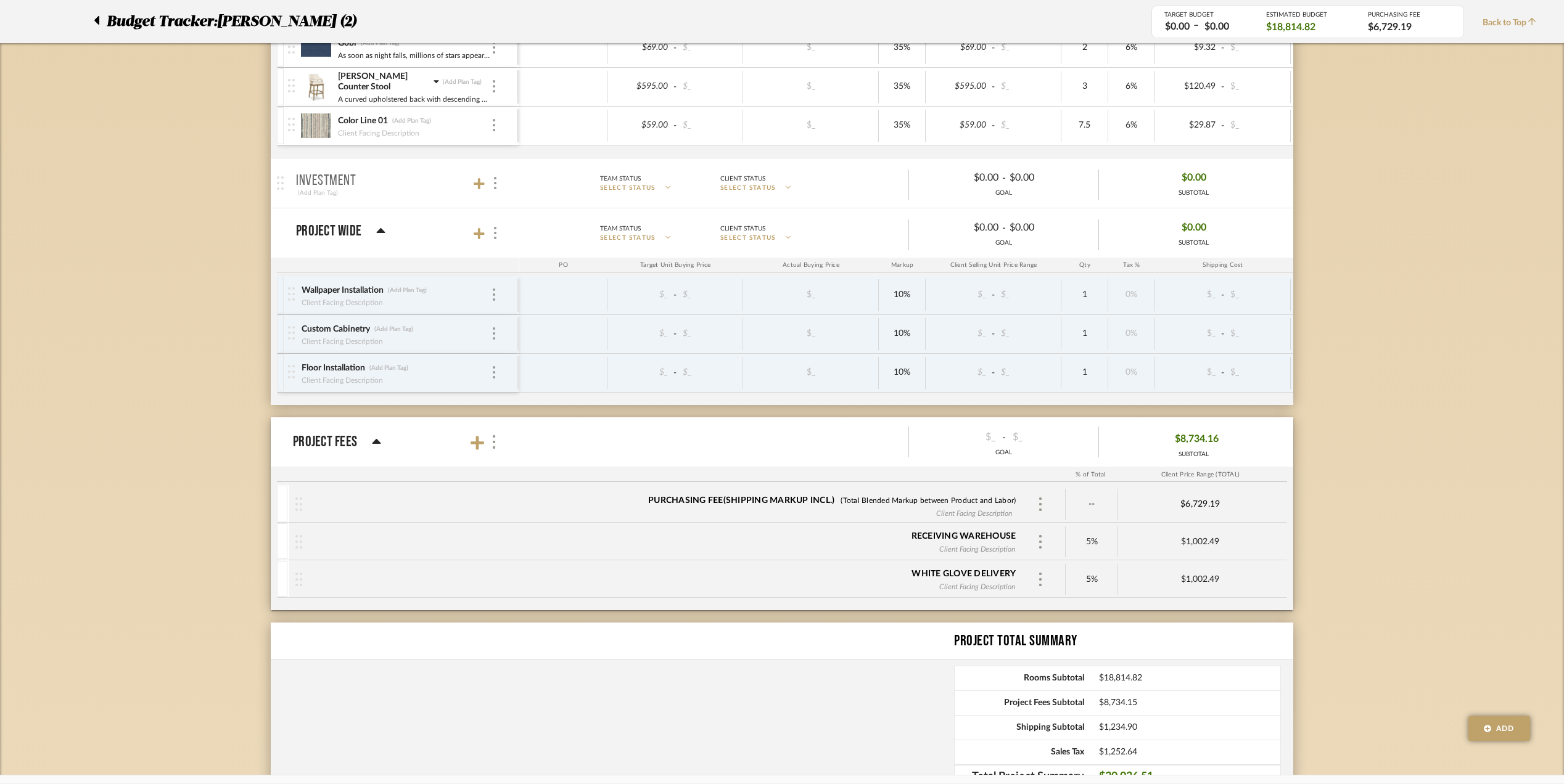
scroll to position [1369, 0]
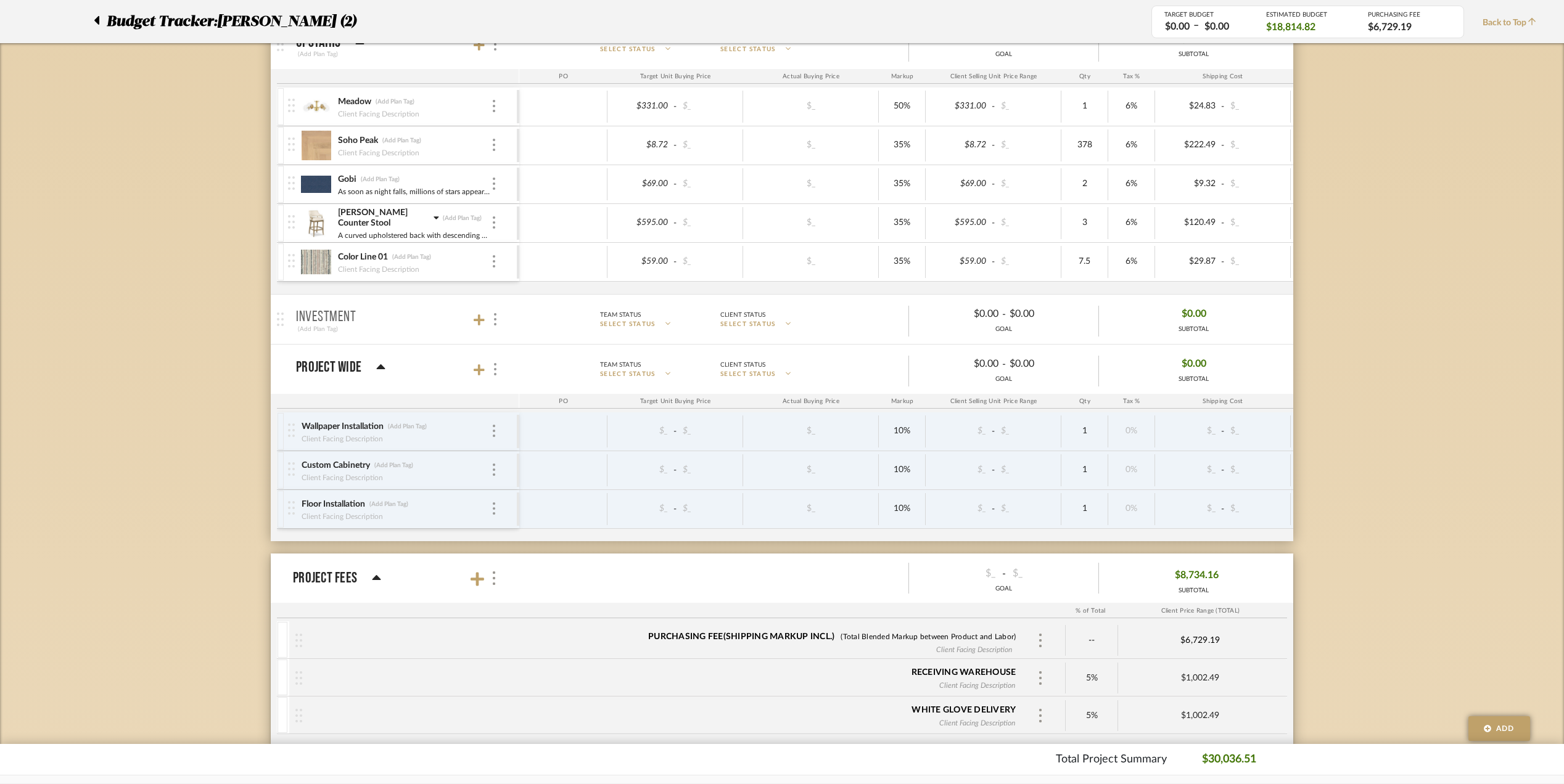
click at [98, 19] on icon at bounding box center [96, 20] width 5 height 8
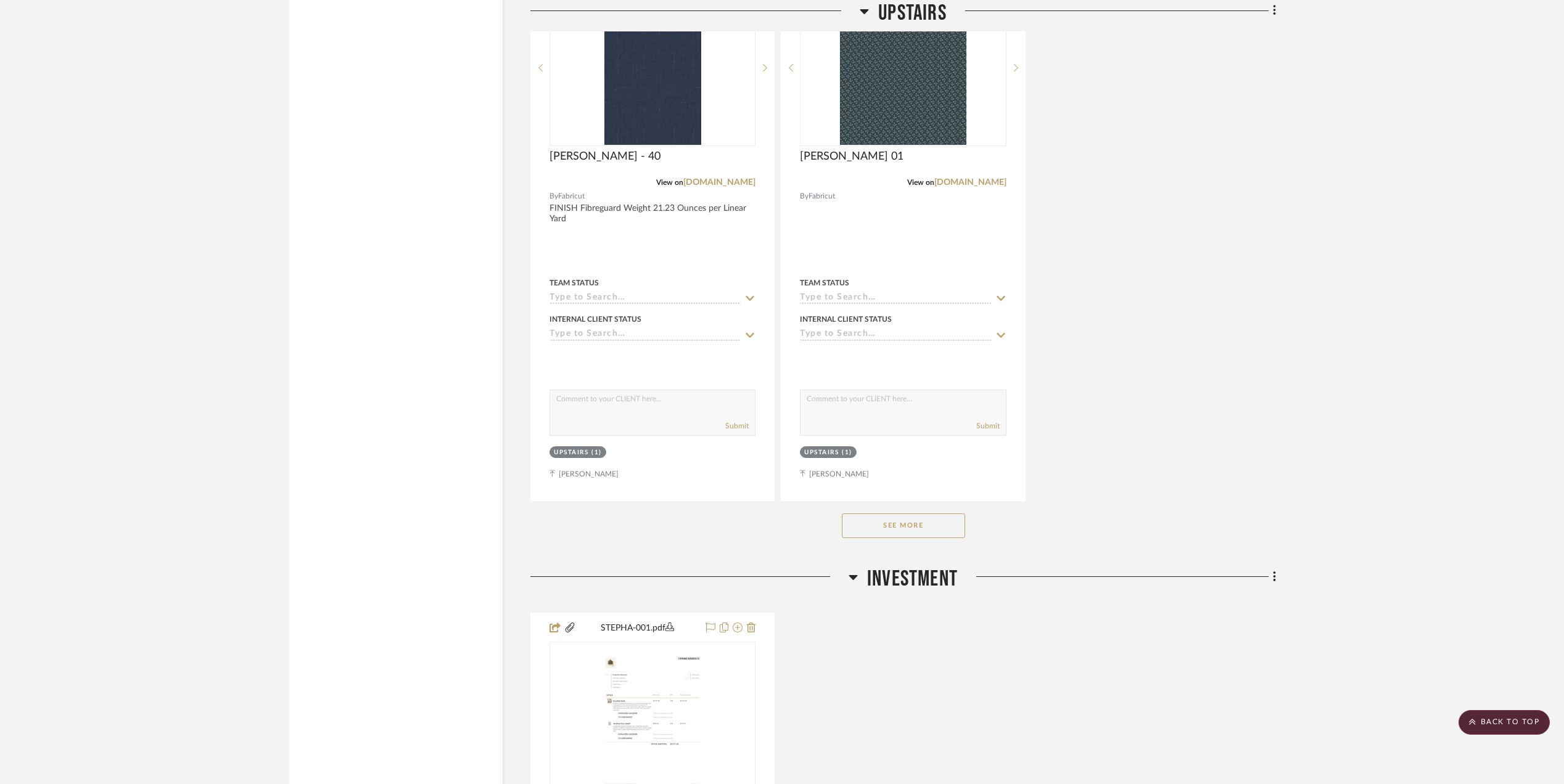
scroll to position [4490, 0]
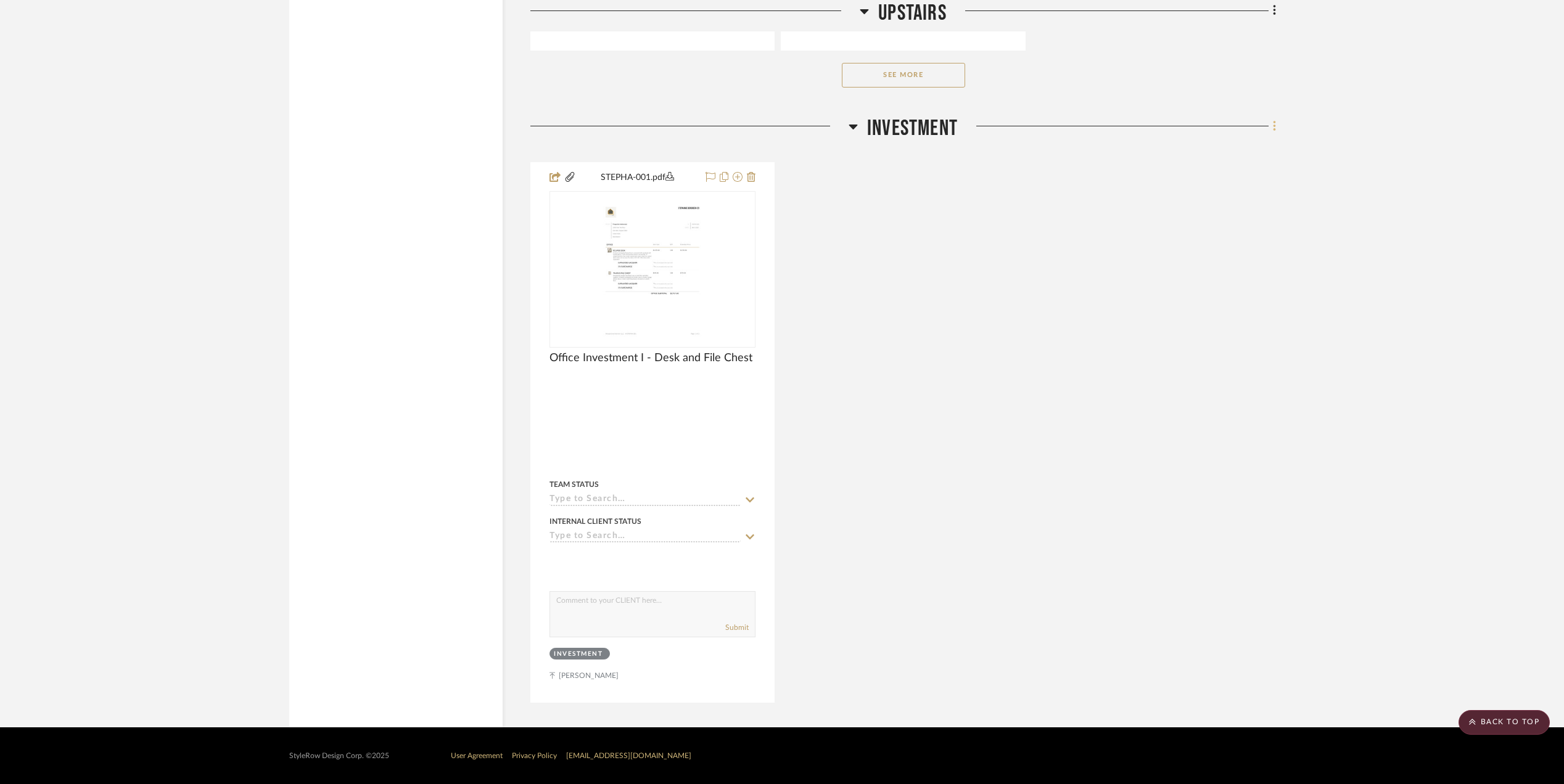
click at [1269, 127] on fa-icon at bounding box center [1272, 127] width 8 height 20
click at [1223, 154] on span "Add New Item" at bounding box center [1212, 151] width 55 height 10
